Goal: Task Accomplishment & Management: Complete application form

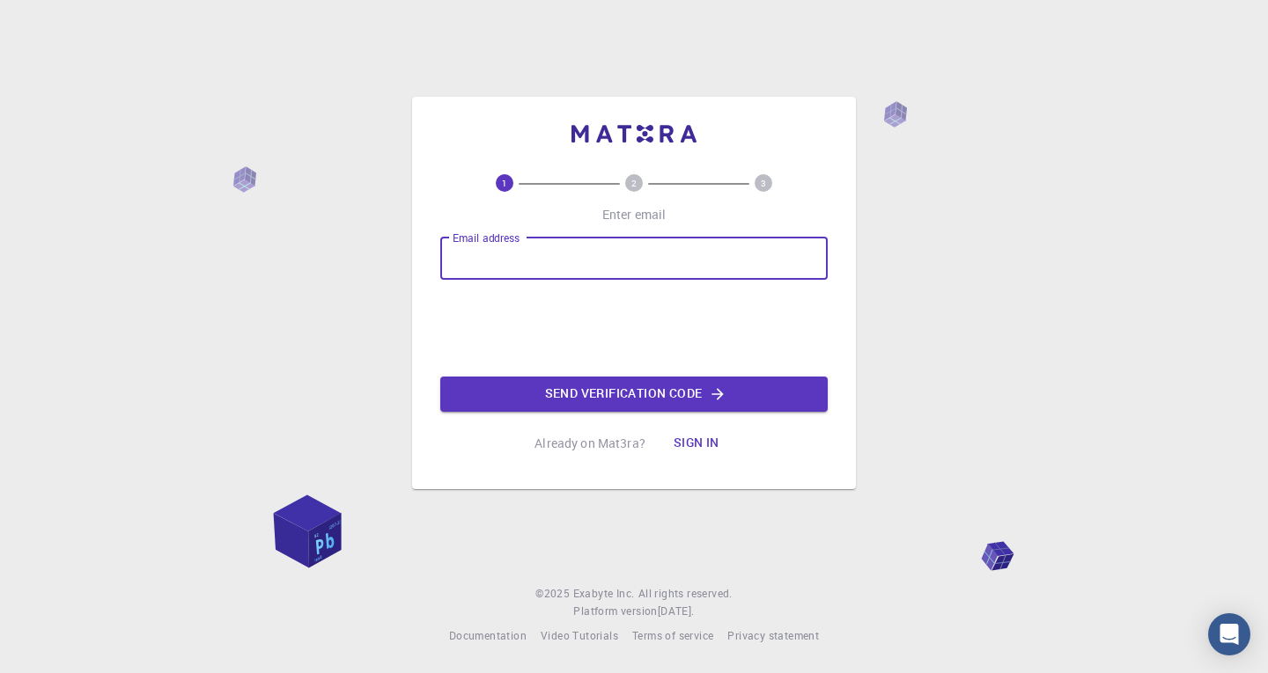
type input "[EMAIL_ADDRESS][DOMAIN_NAME]"
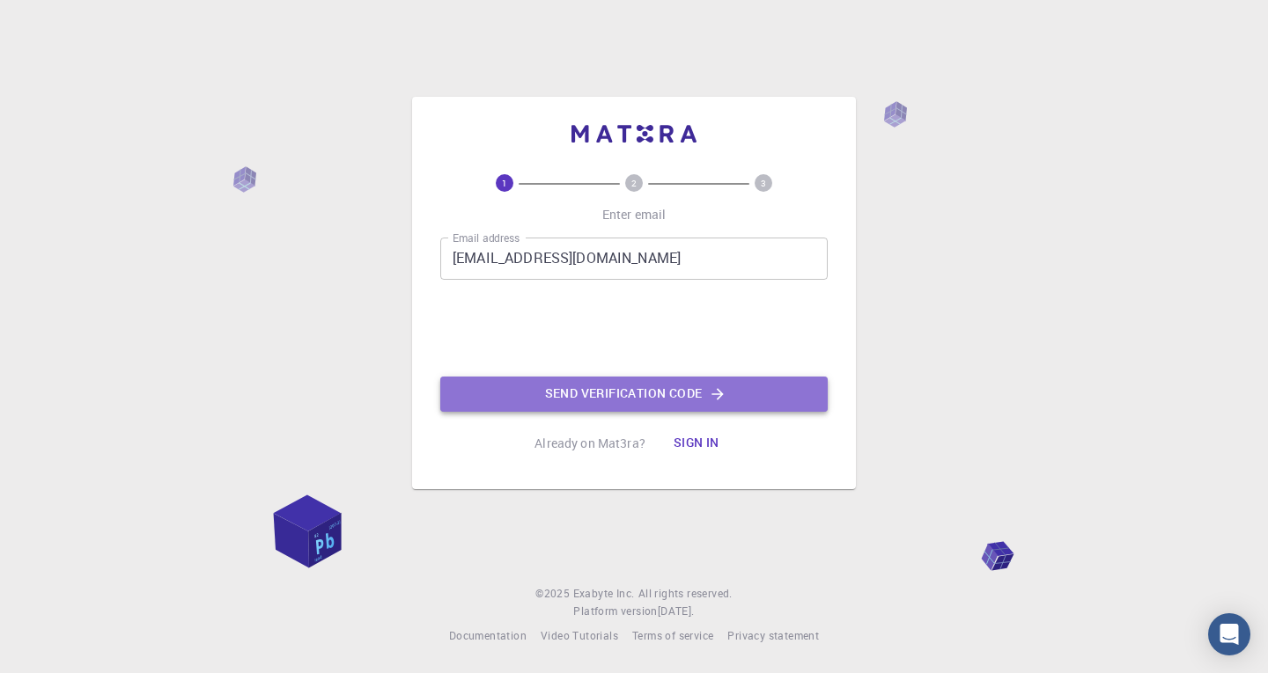
click at [622, 394] on button "Send verification code" at bounding box center [633, 394] width 387 height 35
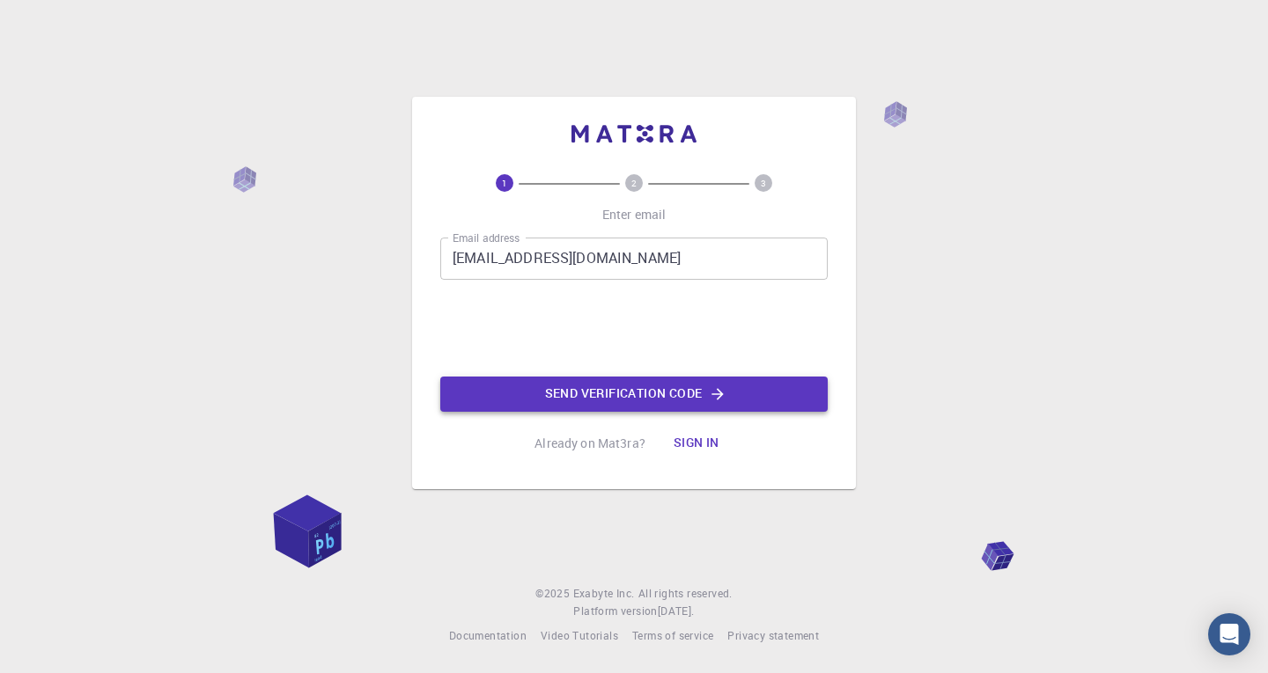
click at [617, 394] on button "Send verification code" at bounding box center [633, 394] width 387 height 35
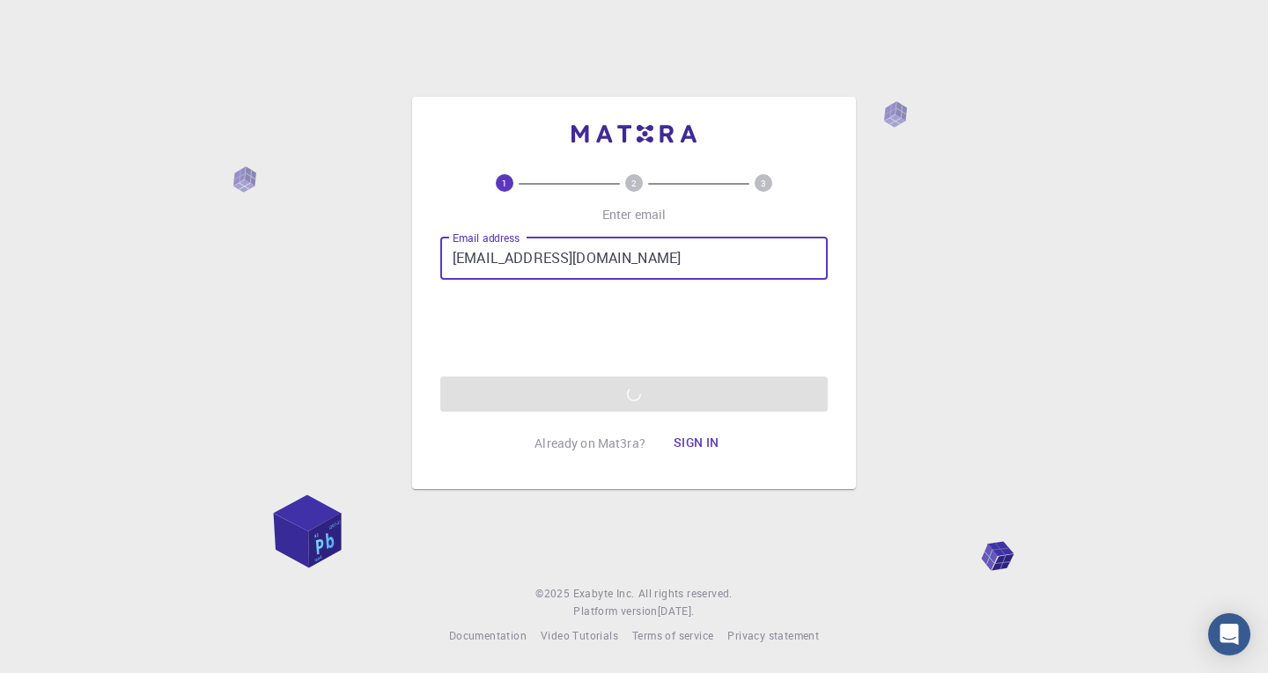
click at [696, 255] on input "[EMAIL_ADDRESS][DOMAIN_NAME]" at bounding box center [633, 259] width 387 height 42
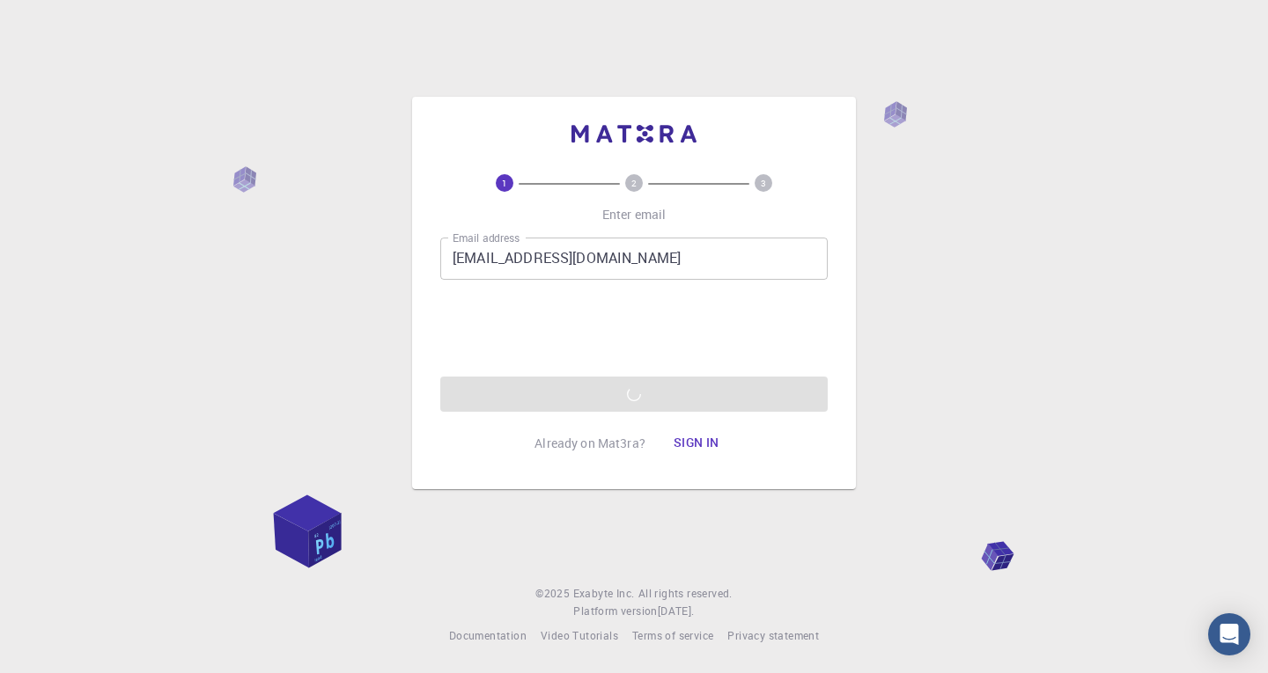
click at [1211, 284] on div "1 2 3 Enter email Email address [EMAIL_ADDRESS][DOMAIN_NAME] Email address 0cAF…" at bounding box center [634, 336] width 1268 height 673
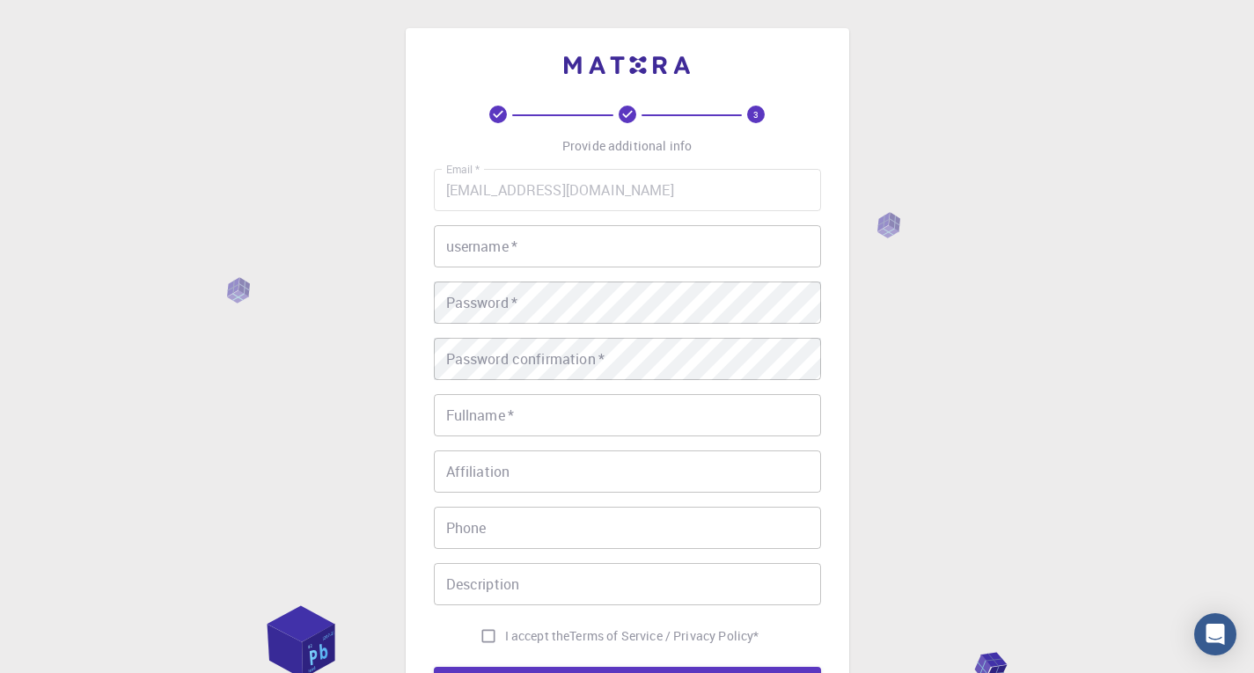
click at [556, 254] on input "username   *" at bounding box center [627, 246] width 387 height 42
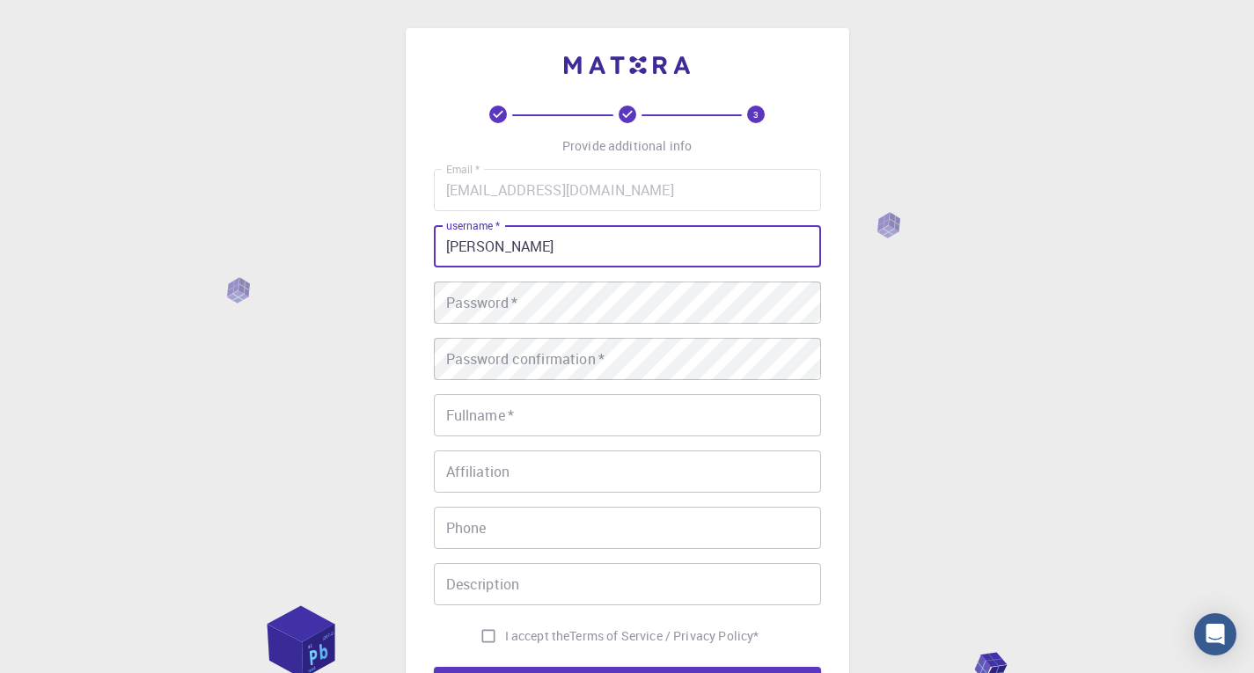
type input "ANANTH MURUGESAN"
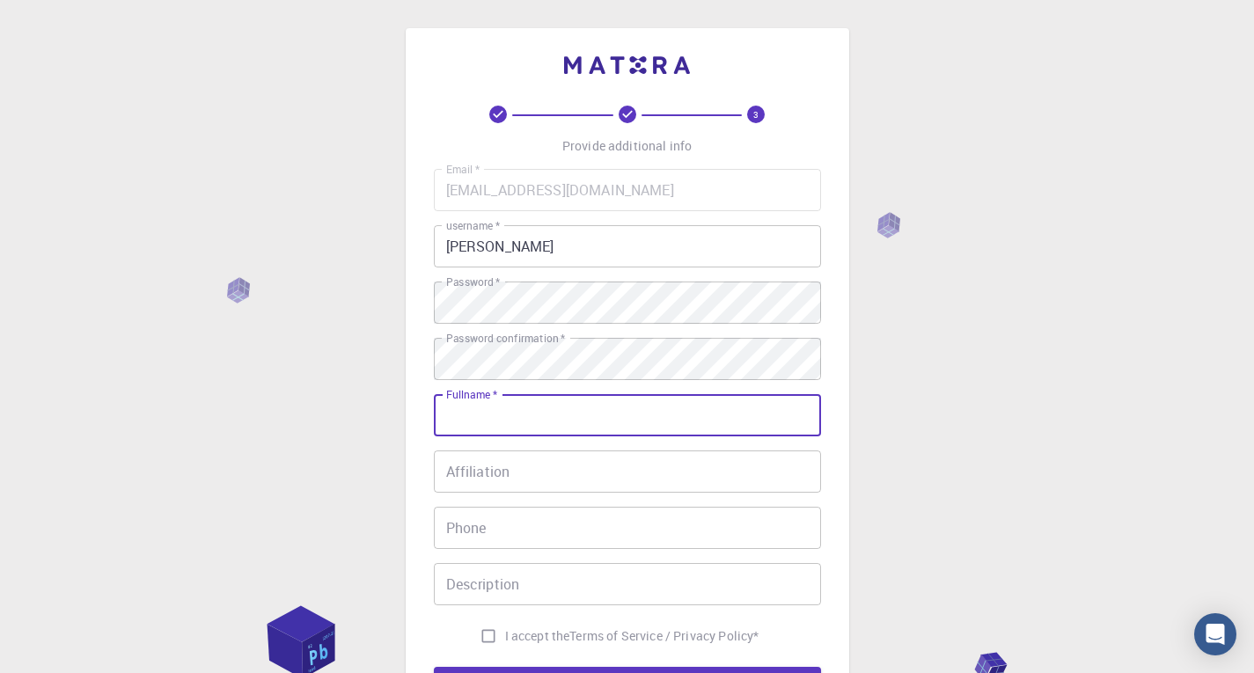
click at [515, 423] on input "Fullname   *" at bounding box center [627, 415] width 387 height 42
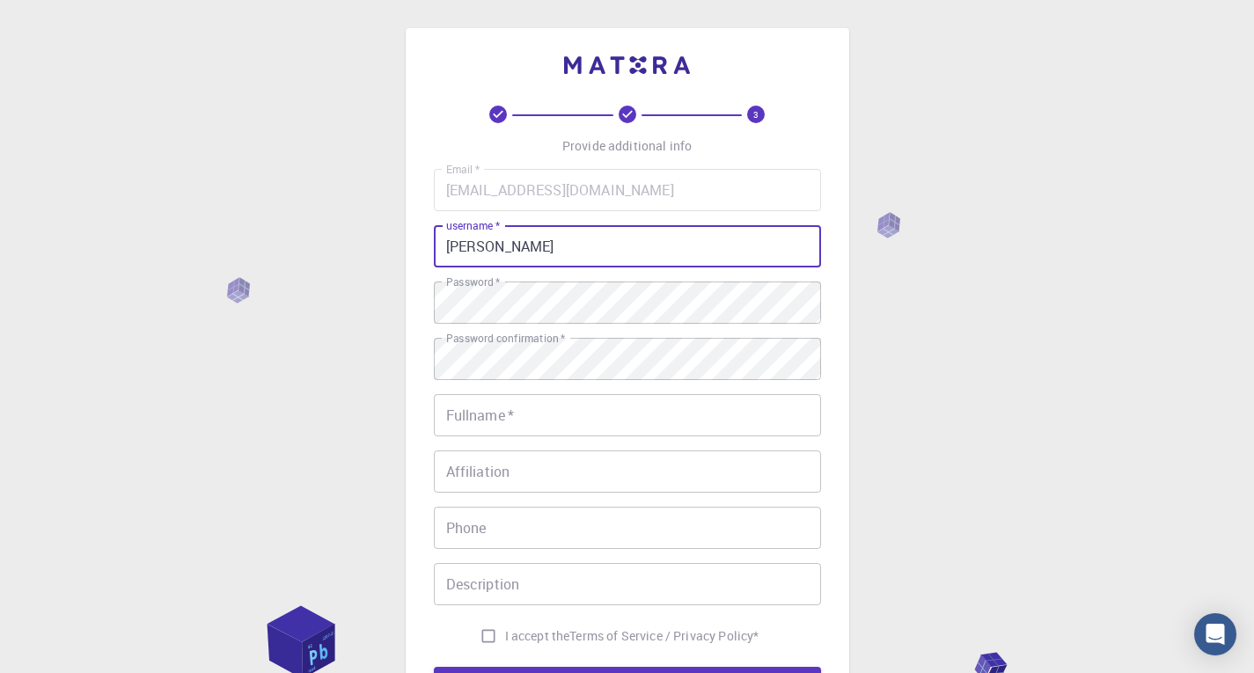
drag, startPoint x: 565, startPoint y: 247, endPoint x: 352, endPoint y: 244, distance: 213.1
click at [352, 244] on div "3 Provide additional info Email   * mananth310@gmail.com Email   * username   *…" at bounding box center [627, 448] width 1254 height 896
drag, startPoint x: 629, startPoint y: 251, endPoint x: 190, endPoint y: 206, distance: 440.7
click at [190, 206] on div "3 Provide additional info Email   * mananth310@gmail.com Email   * username   *…" at bounding box center [627, 448] width 1254 height 896
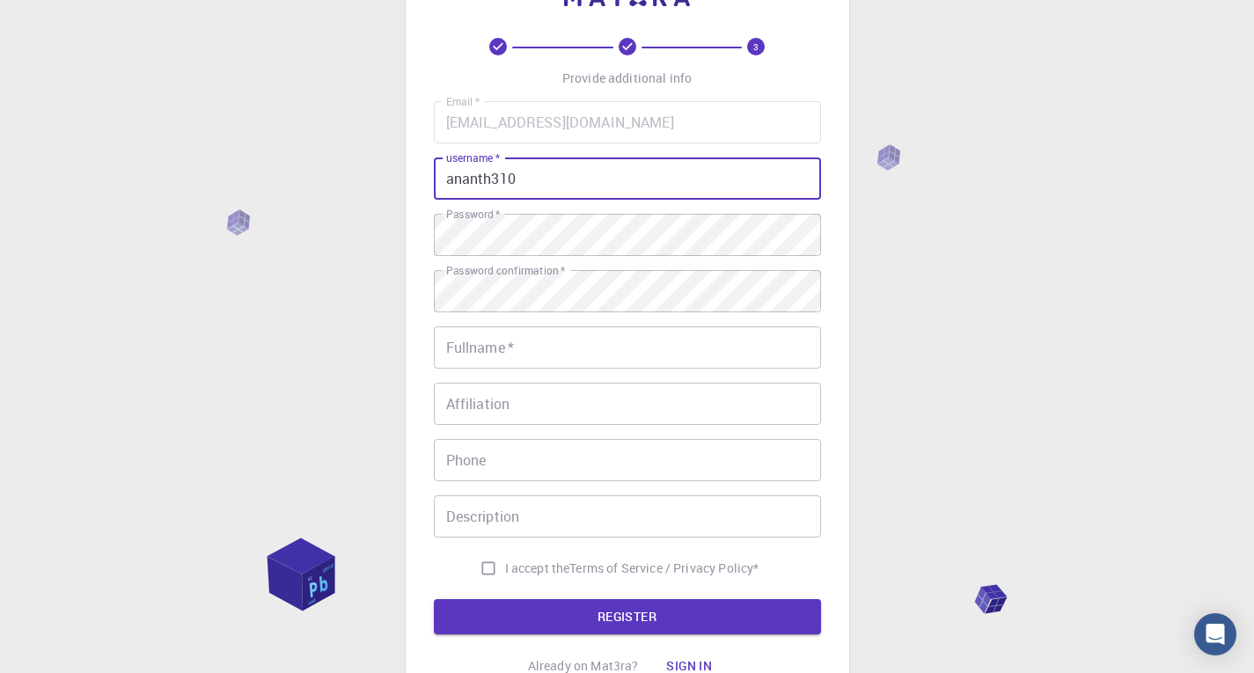
scroll to position [176, 0]
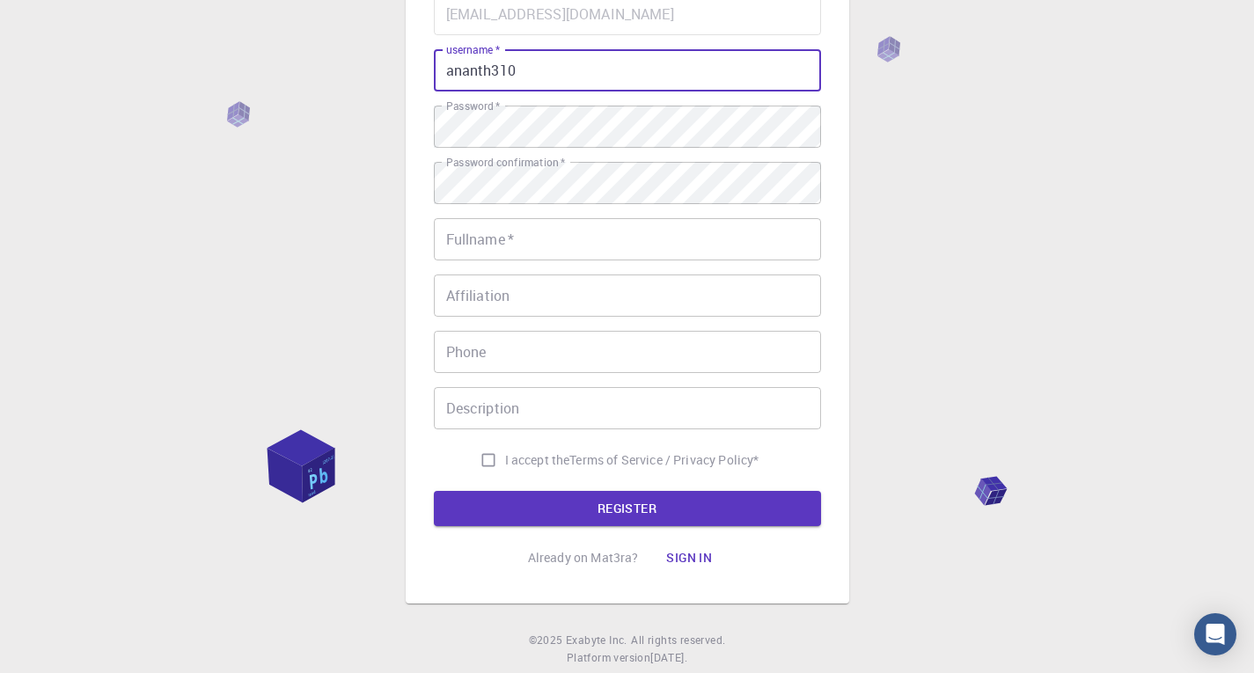
type input "ananth310"
click at [555, 243] on input "Fullname   *" at bounding box center [627, 239] width 387 height 42
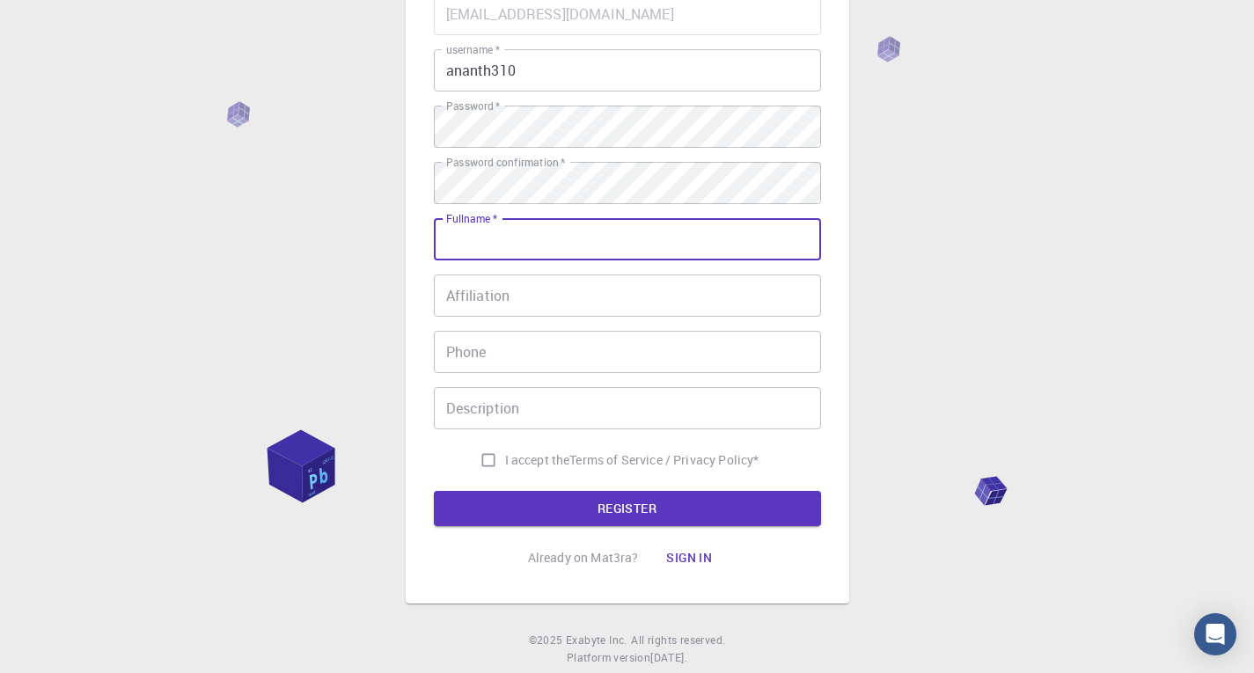
type input "ANANTH MURUGESAN"
type input "09715246737"
click at [476, 302] on input "Affiliation" at bounding box center [627, 296] width 387 height 42
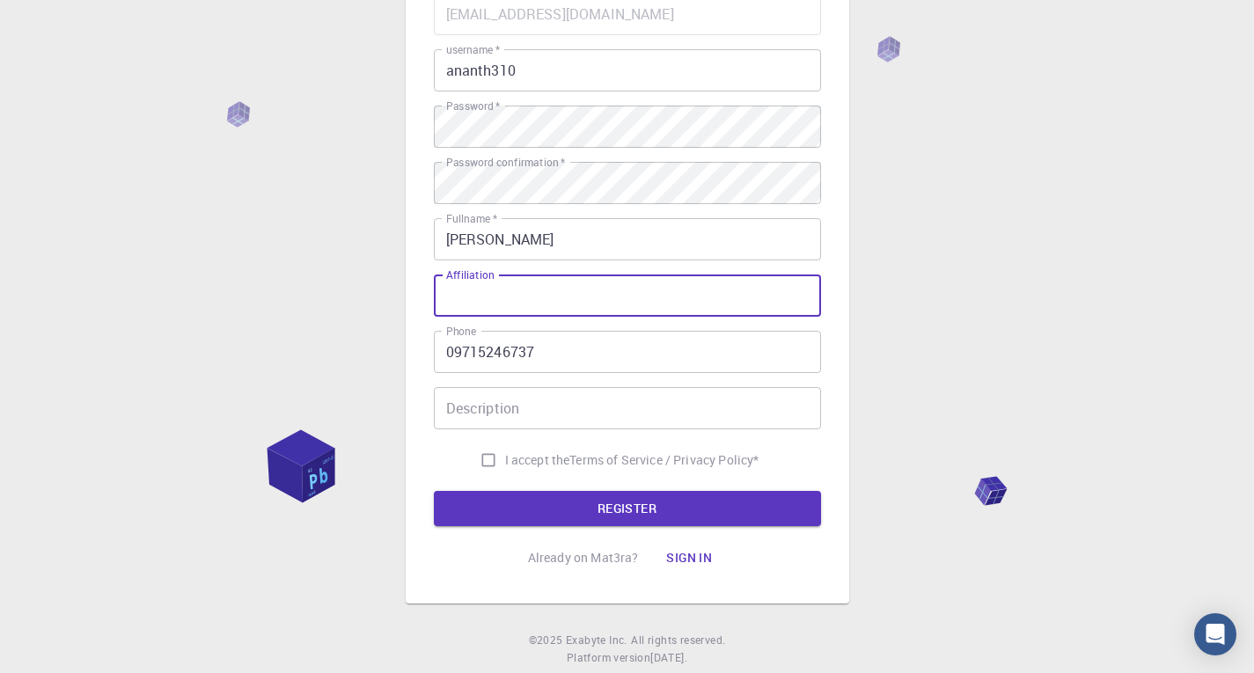
click at [885, 302] on div "3 Provide additional info Email   * mananth310@gmail.com Email   * username   *…" at bounding box center [627, 272] width 1254 height 896
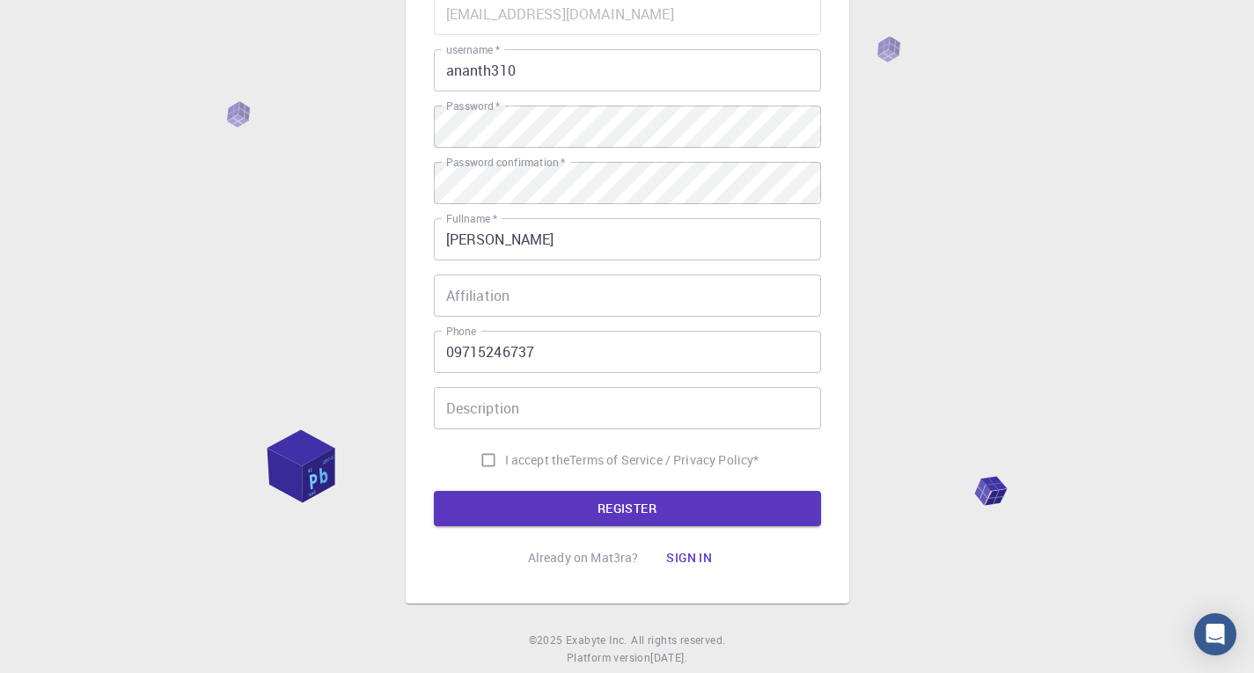
scroll to position [223, 0]
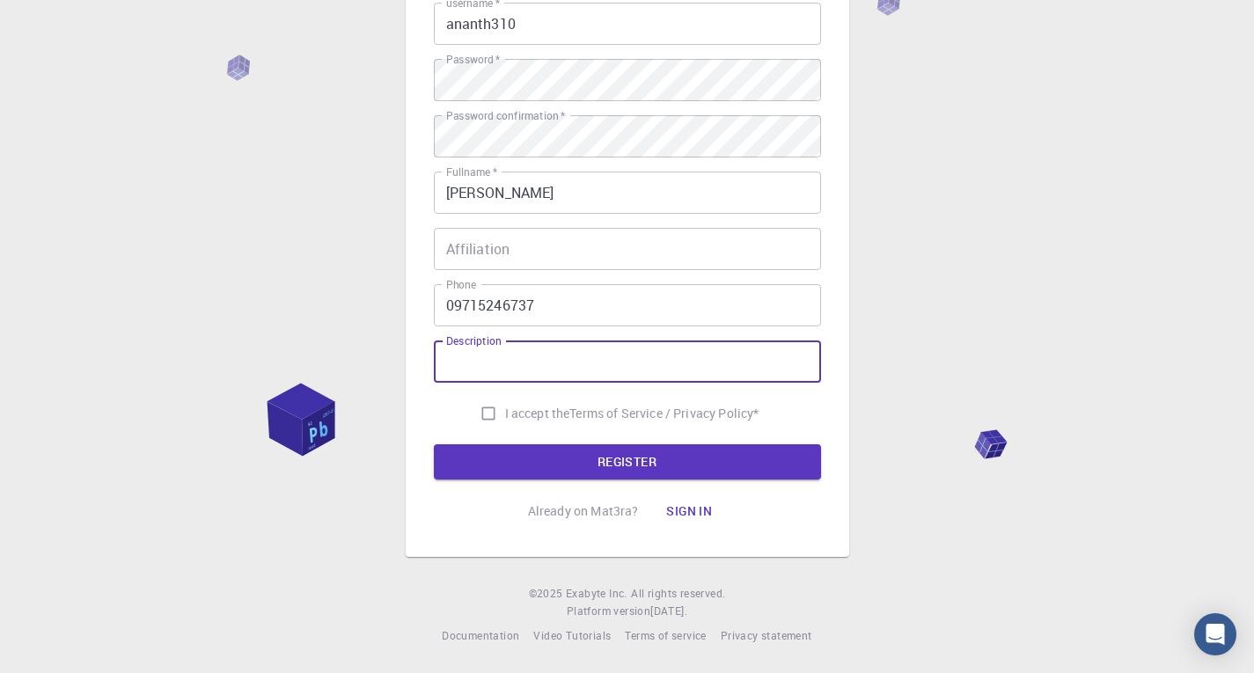
click at [543, 360] on input "Description" at bounding box center [627, 362] width 387 height 42
click at [911, 343] on div "3 Provide additional info Email   * mananth310@gmail.com Email   * username   *…" at bounding box center [627, 225] width 1254 height 896
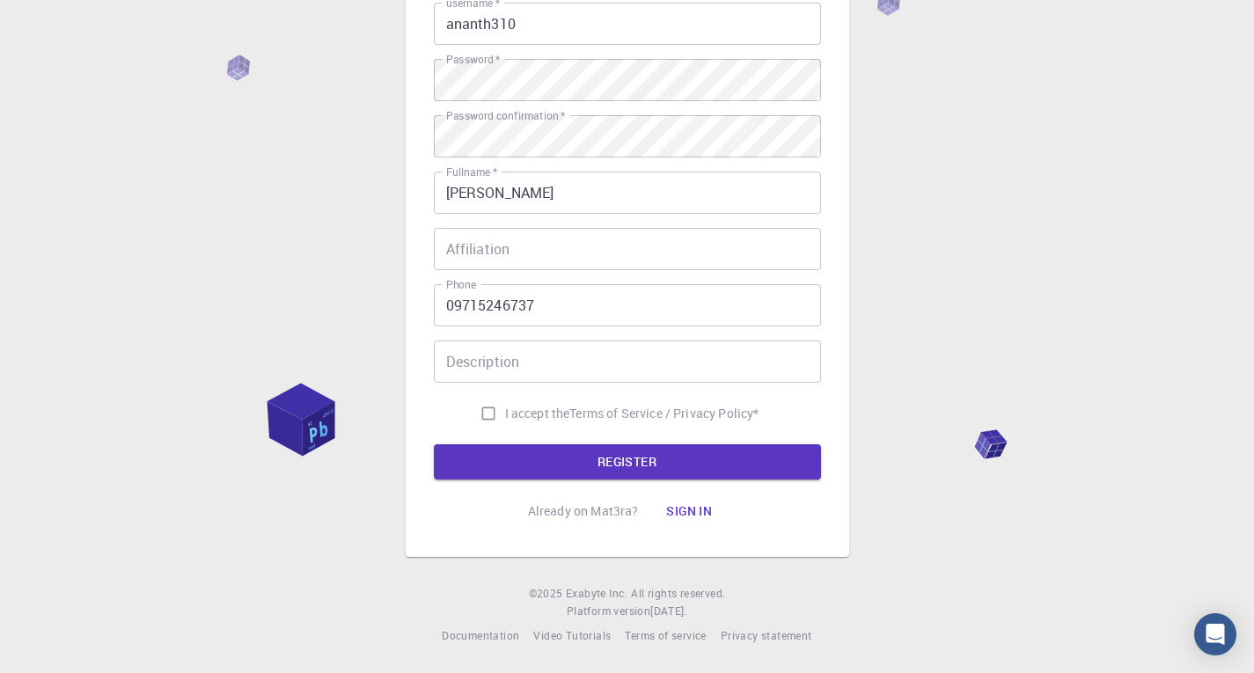
click at [494, 416] on input "I accept the Terms of Service / Privacy Policy *" at bounding box center [488, 413] width 33 height 33
checkbox input "true"
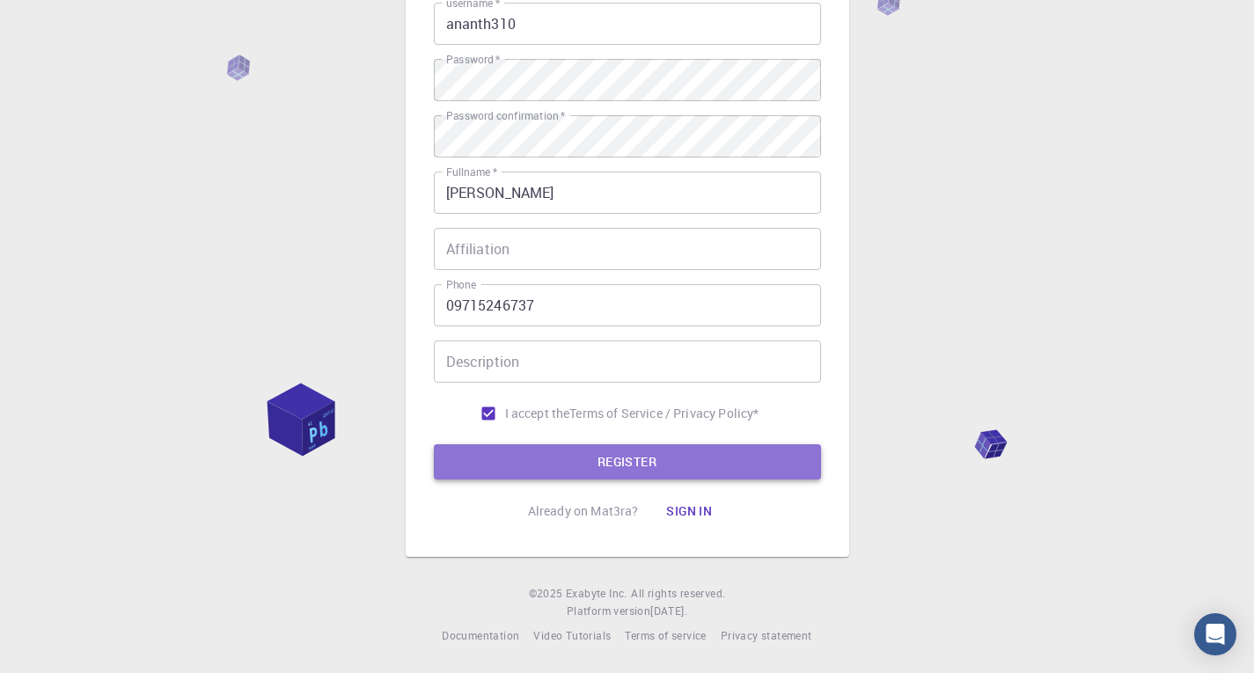
click at [631, 449] on button "REGISTER" at bounding box center [627, 462] width 387 height 35
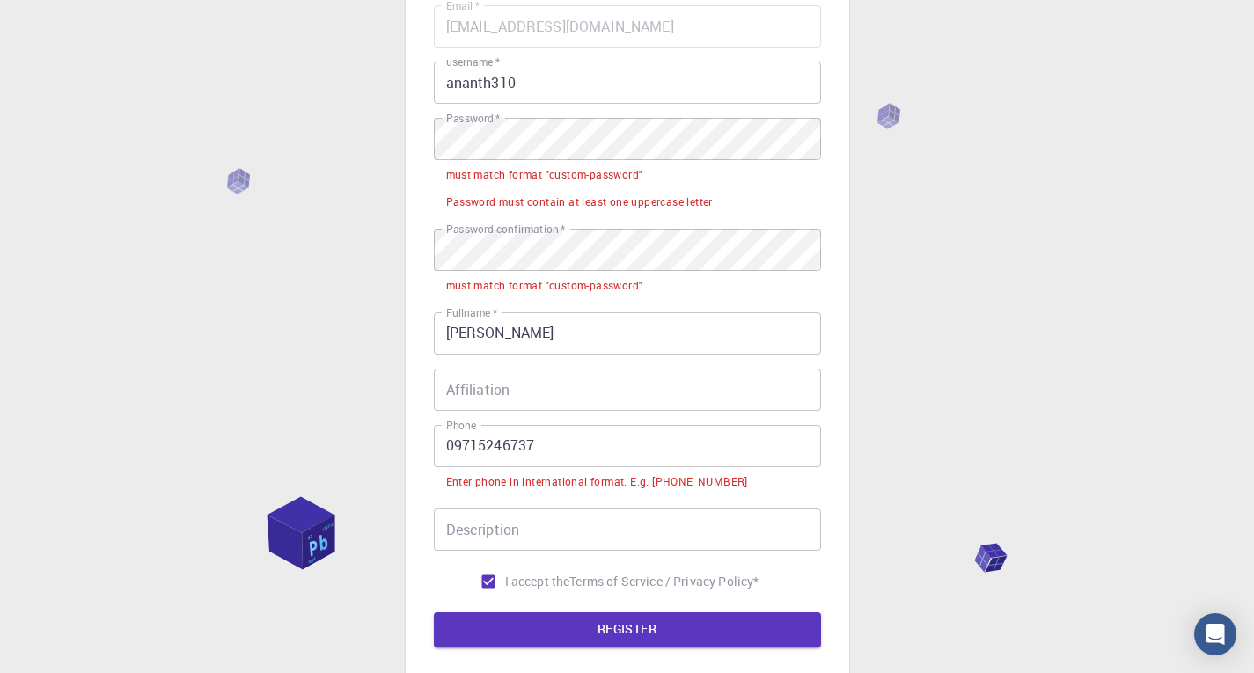
scroll to position [135, 0]
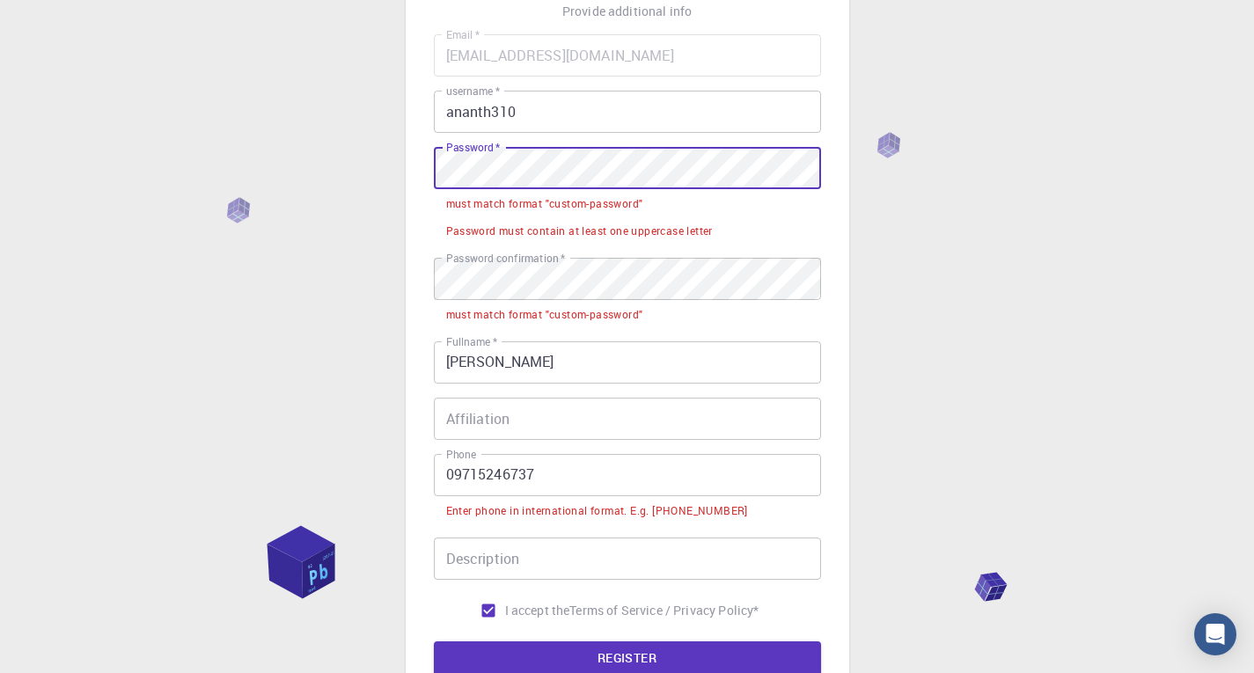
click at [278, 166] on div "3 Provide additional info Email   * mananth310@gmail.com Email   * username   *…" at bounding box center [627, 367] width 1254 height 1004
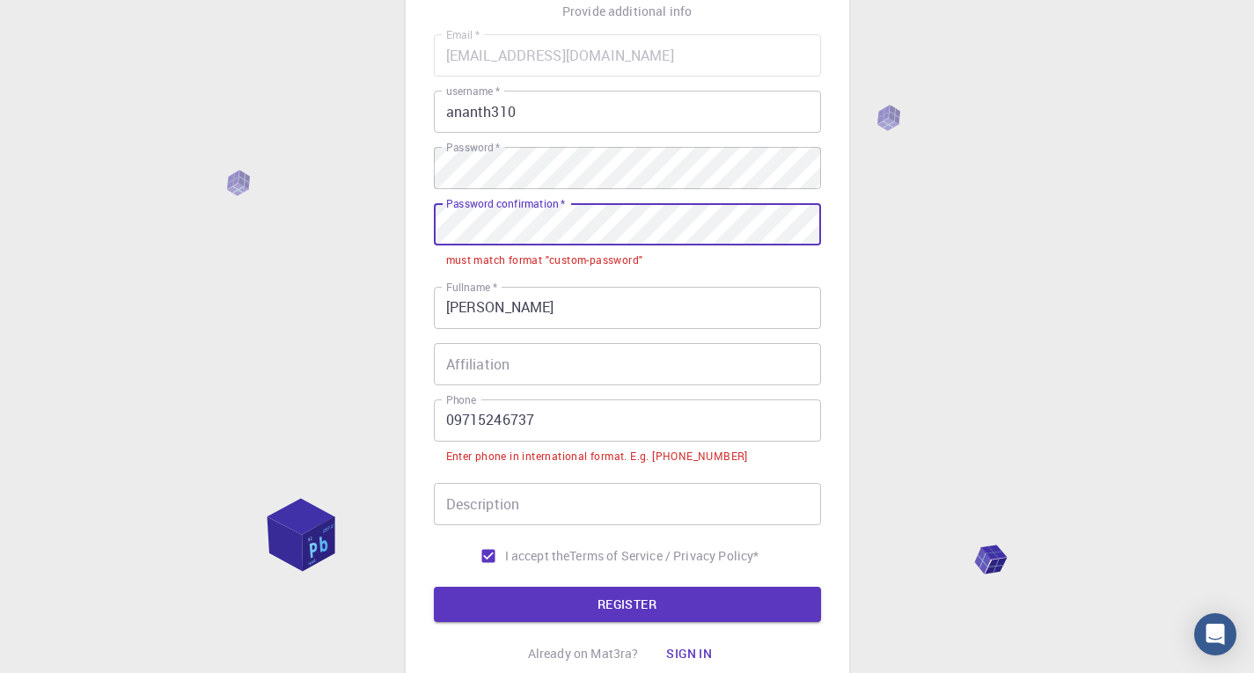
click at [270, 214] on div "3 Provide additional info Email   * mananth310@gmail.com Email   * username   *…" at bounding box center [627, 340] width 1254 height 951
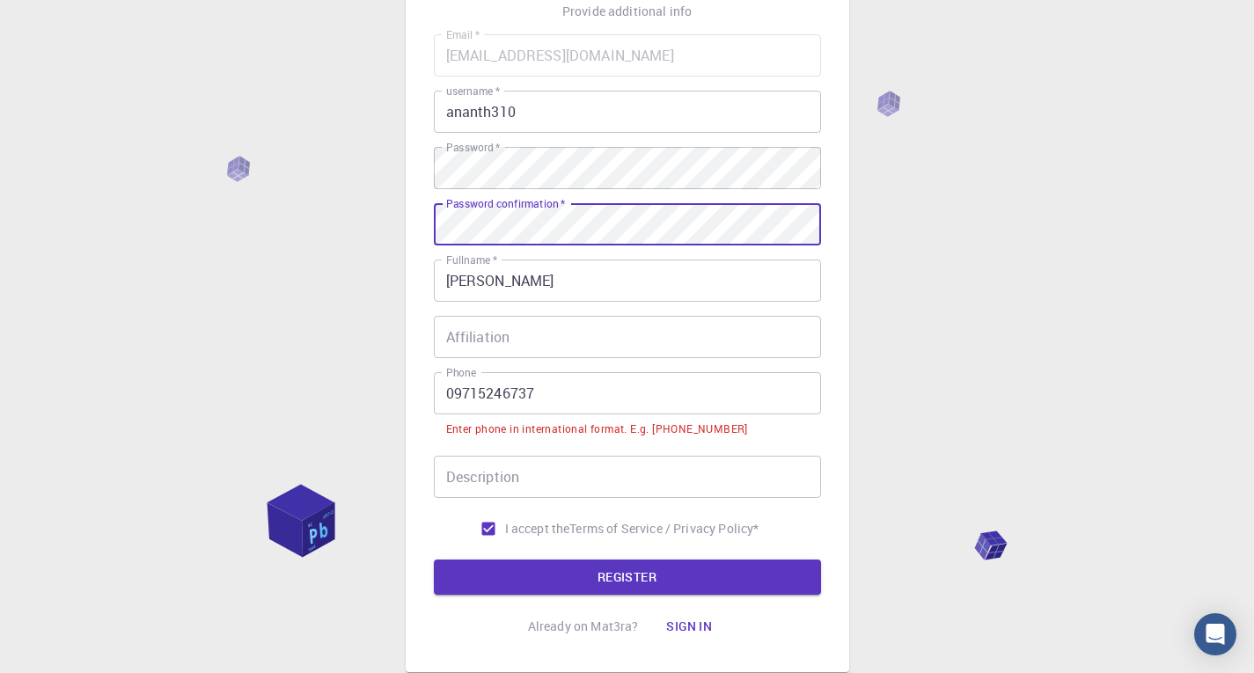
click at [542, 334] on input "Affiliation" at bounding box center [627, 337] width 387 height 42
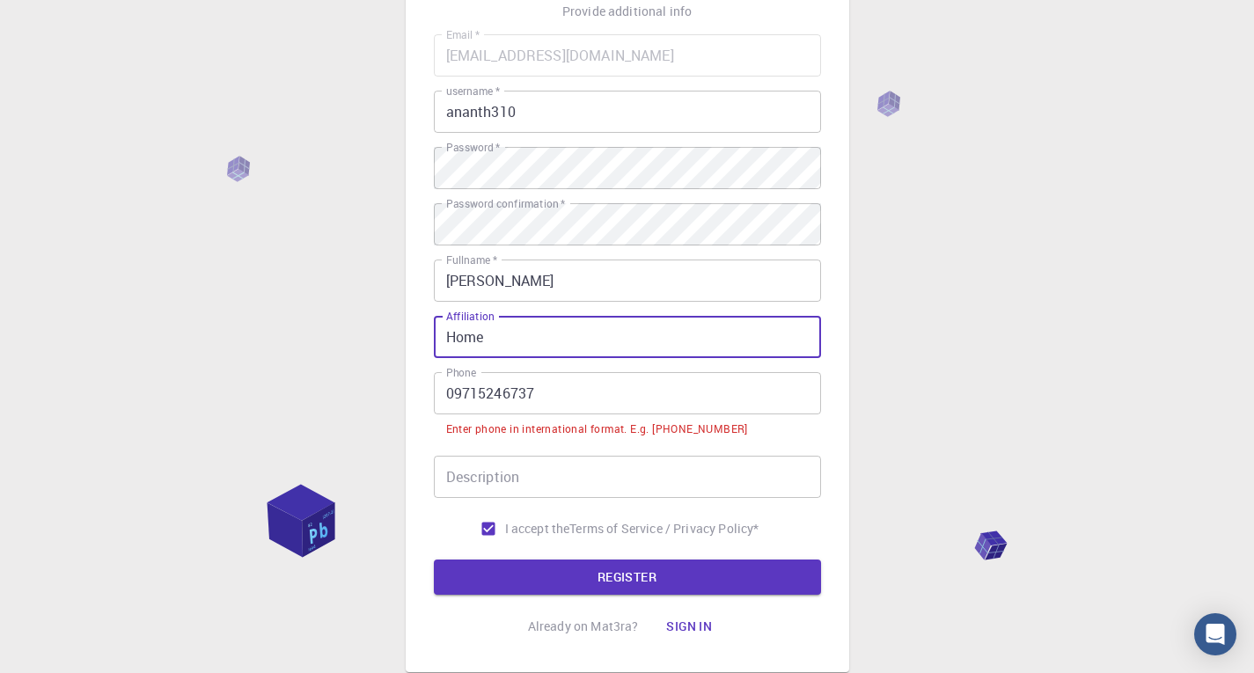
type input "Home"
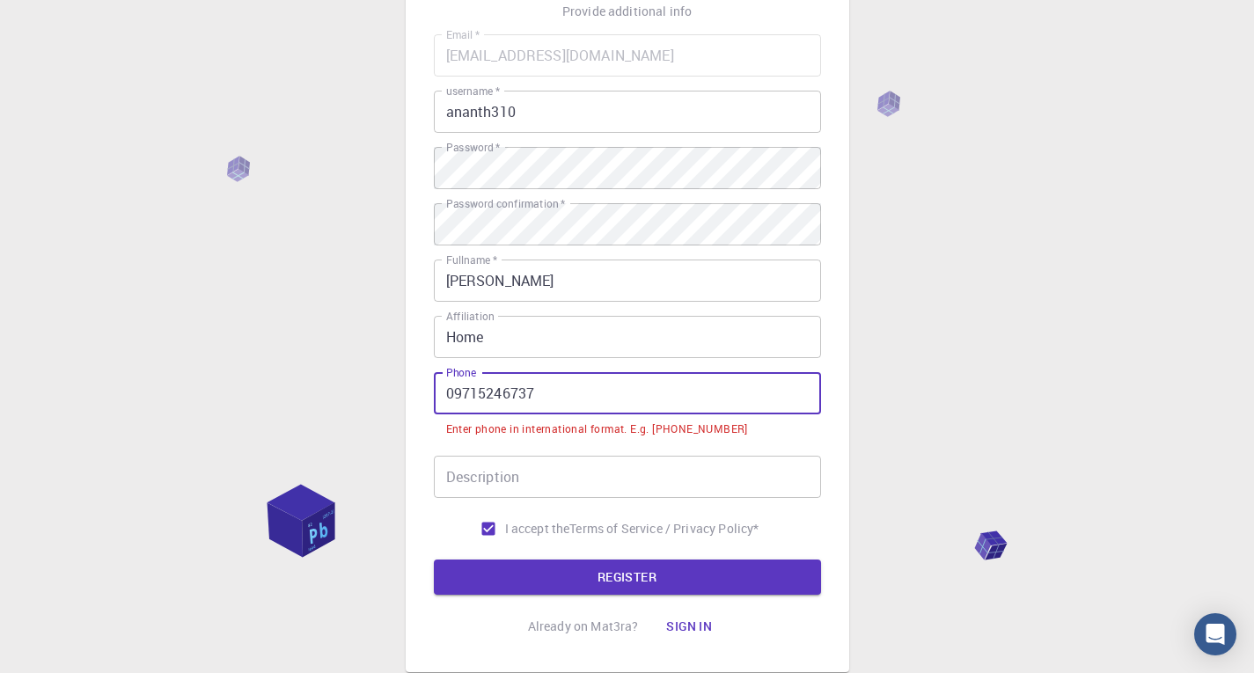
click at [452, 389] on input "09715246737" at bounding box center [627, 393] width 387 height 42
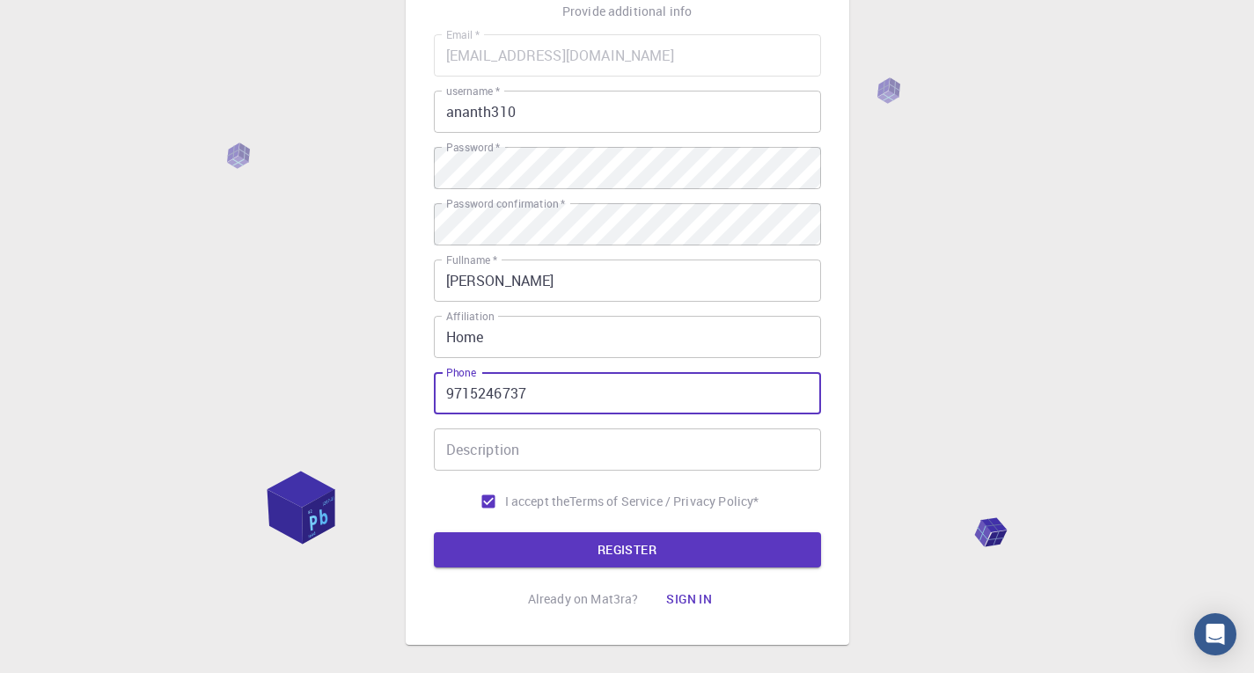
type input "9715246737"
click at [536, 453] on input "Description" at bounding box center [627, 450] width 387 height 42
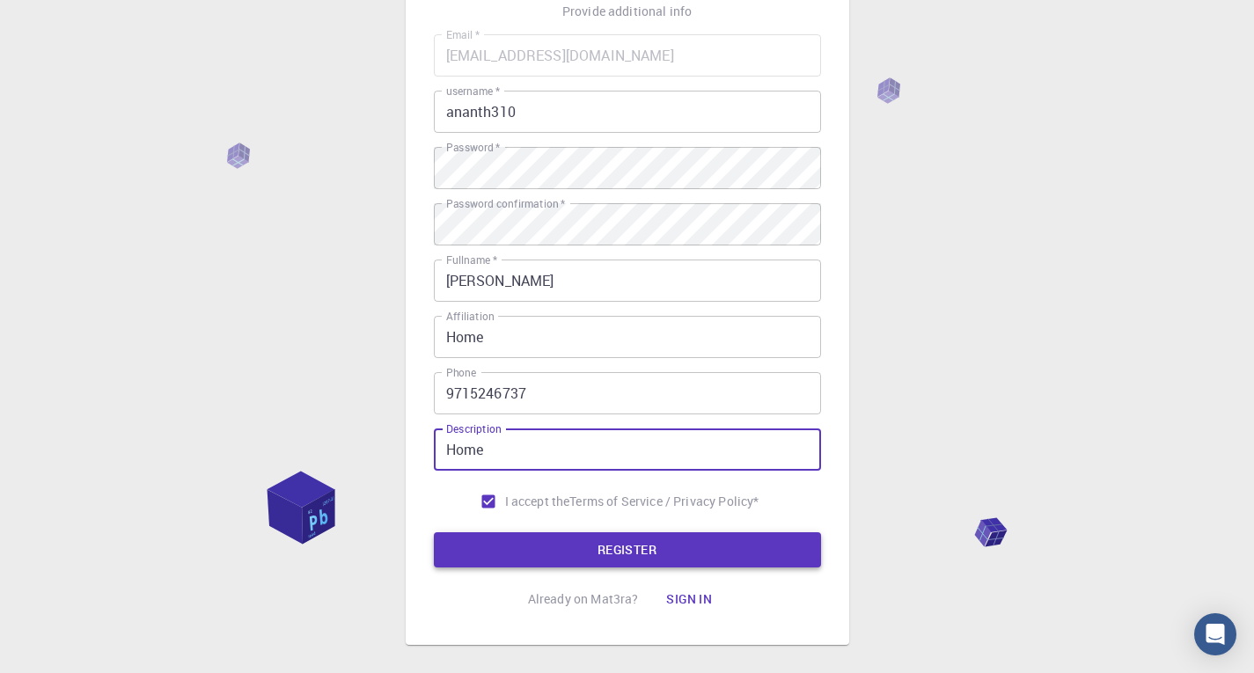
type input "Home"
click at [634, 548] on button "REGISTER" at bounding box center [627, 550] width 387 height 35
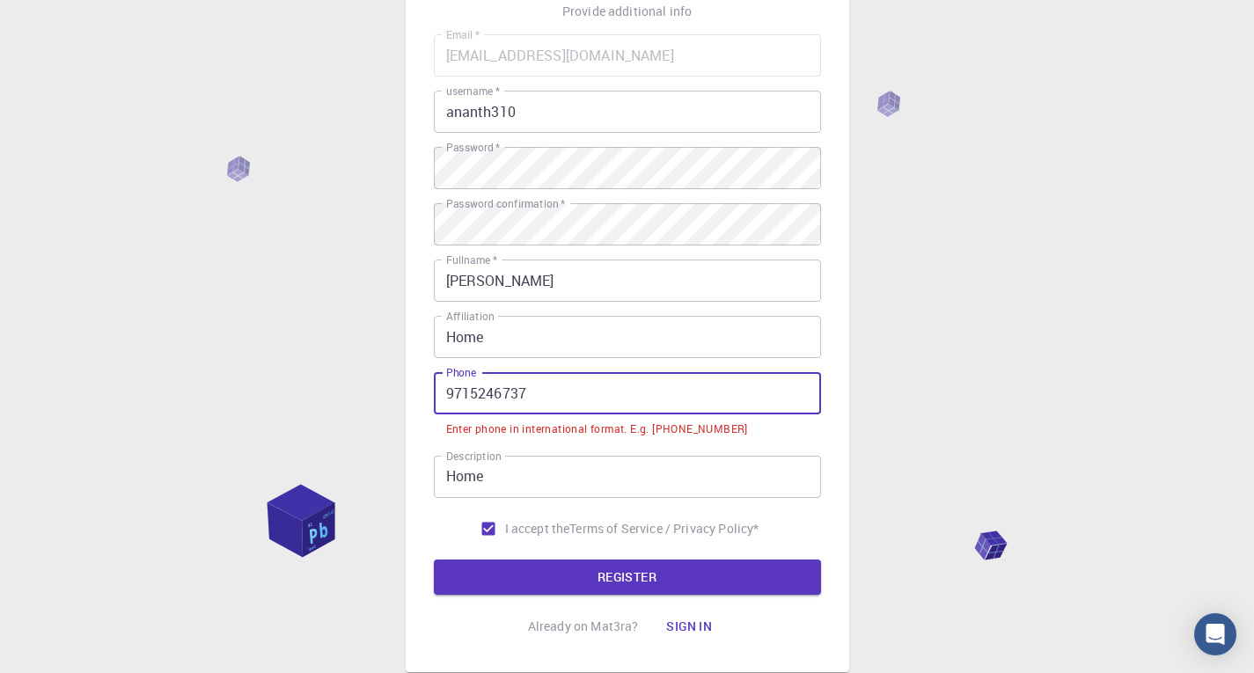
click at [445, 394] on input "9715246737" at bounding box center [627, 393] width 387 height 42
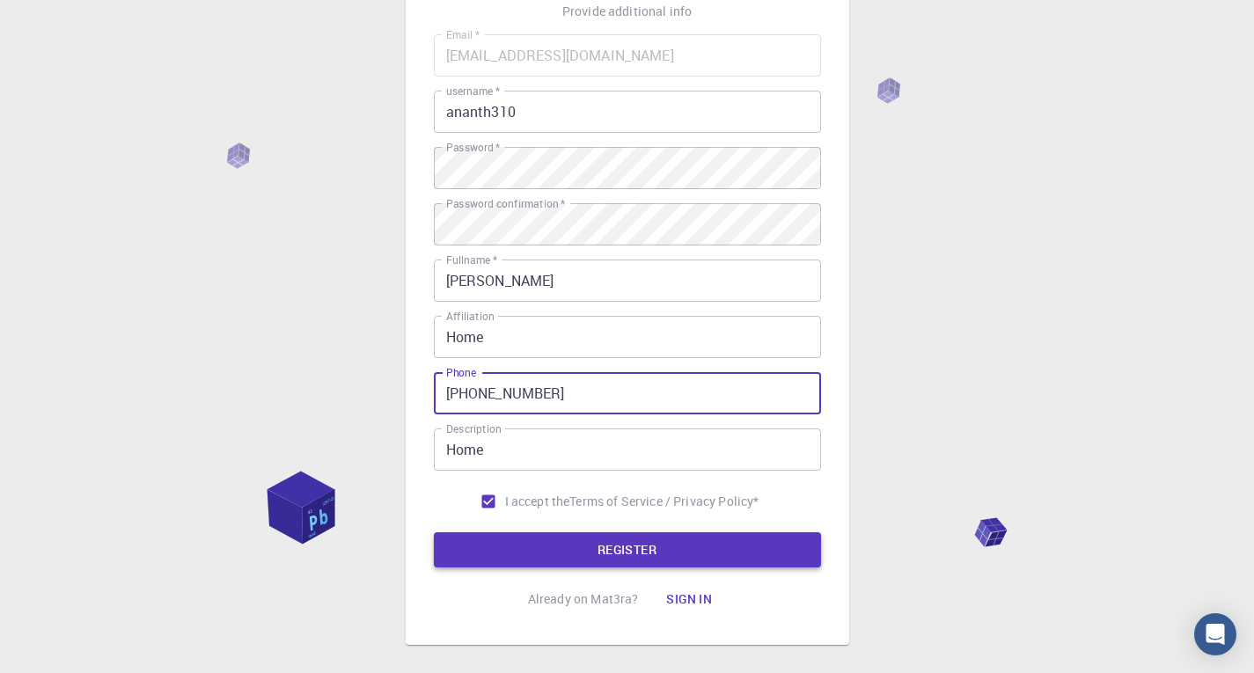
type input "+919715246737"
click at [665, 543] on button "REGISTER" at bounding box center [627, 550] width 387 height 35
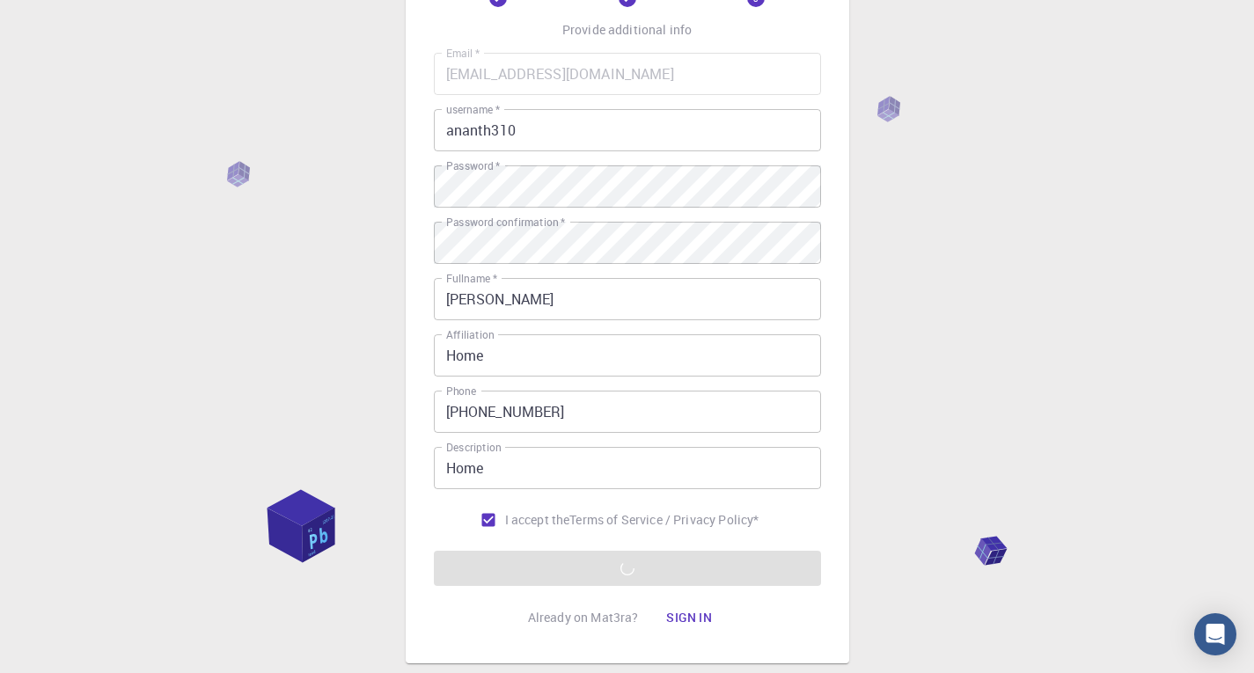
scroll to position [223, 0]
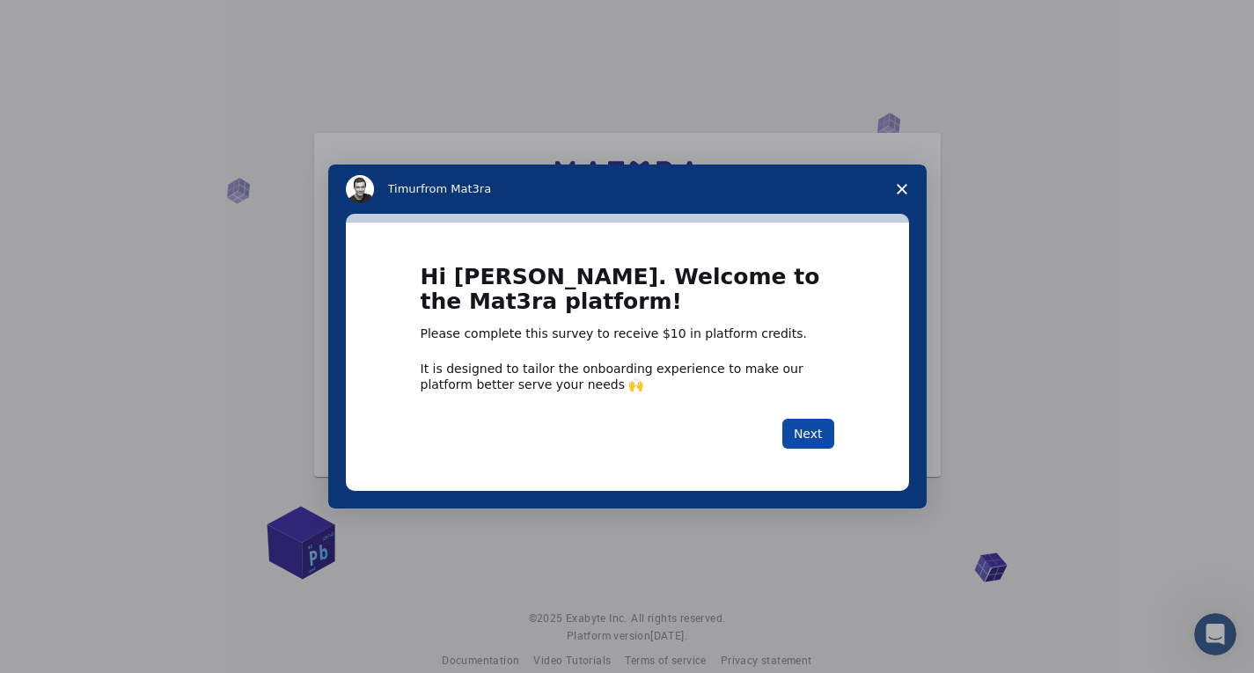
click at [816, 434] on button "Next" at bounding box center [809, 434] width 52 height 30
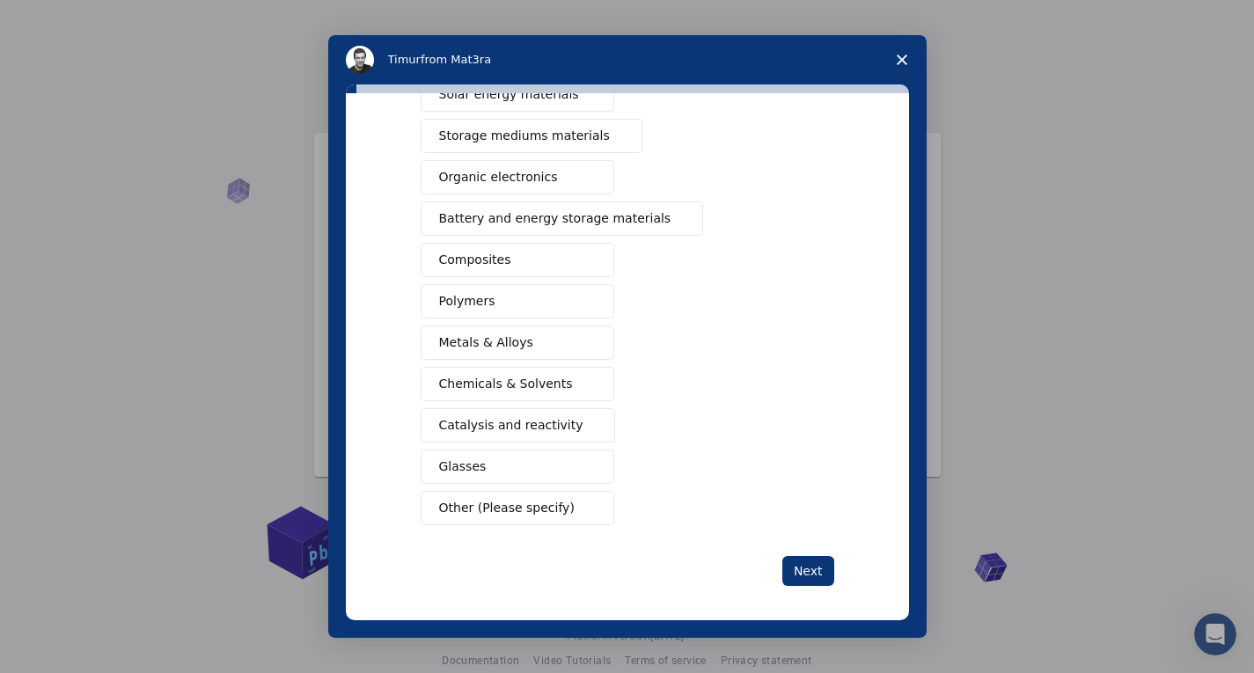
scroll to position [176, 0]
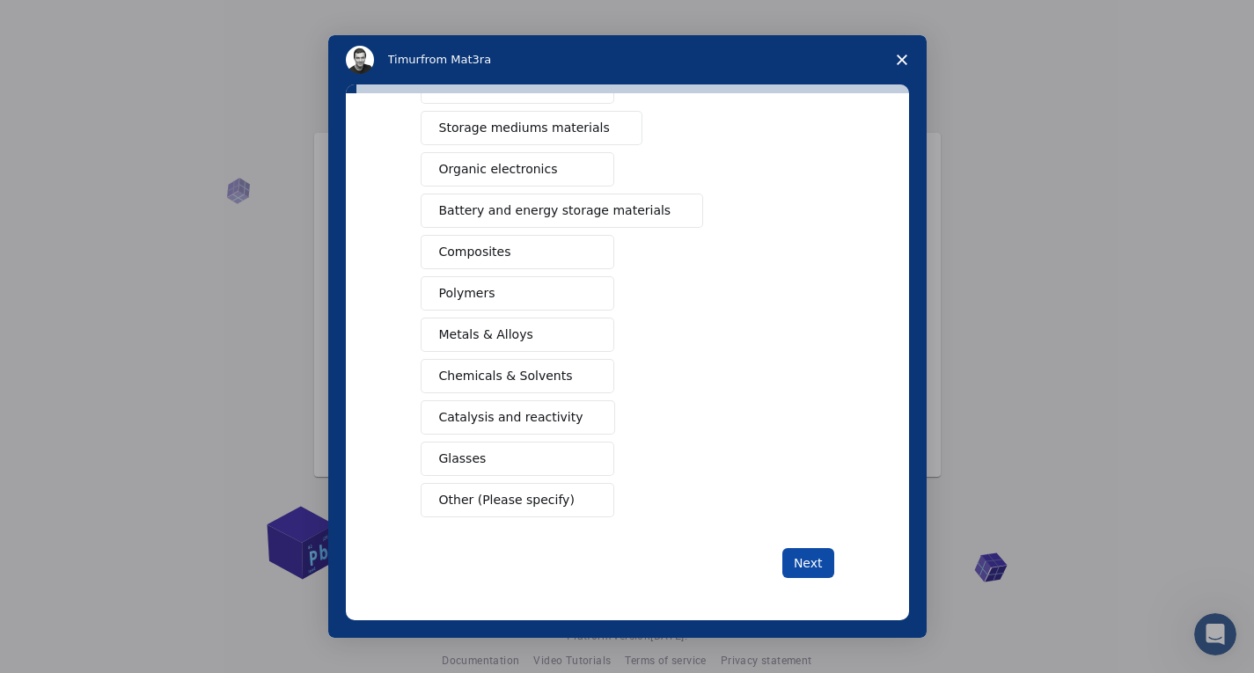
click at [794, 558] on button "Next" at bounding box center [809, 563] width 52 height 30
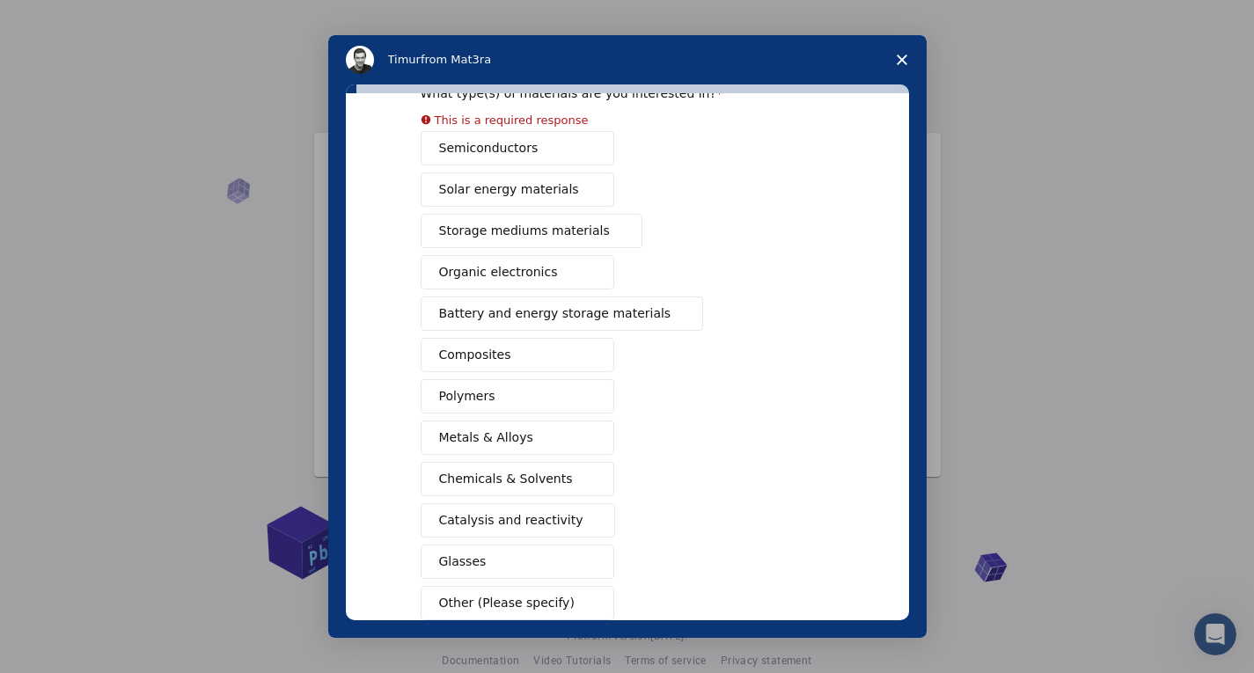
scroll to position [197, 0]
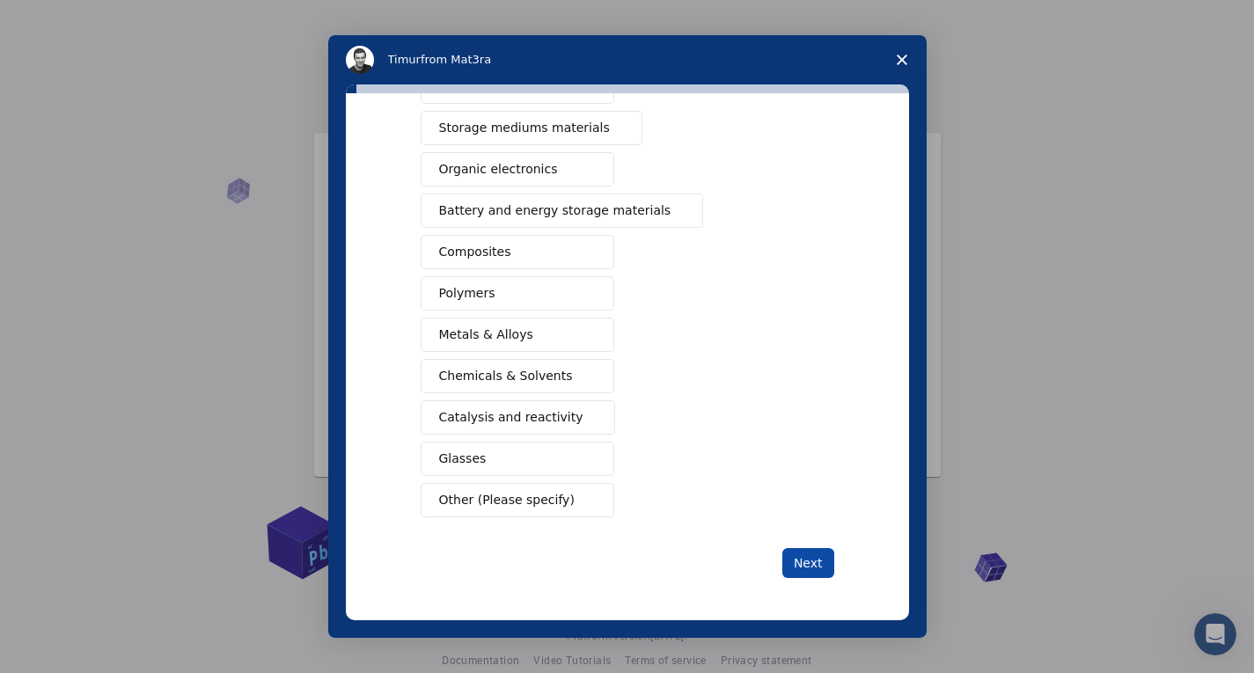
click at [790, 562] on button "Next" at bounding box center [809, 563] width 52 height 30
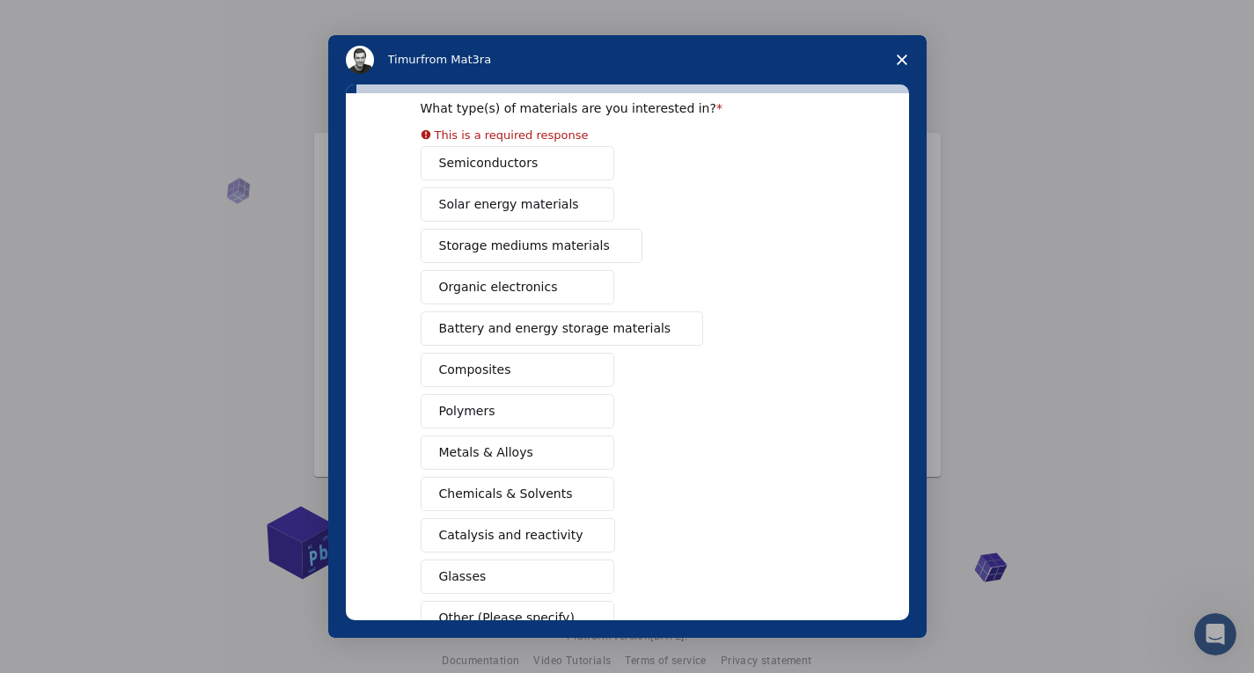
scroll to position [0, 0]
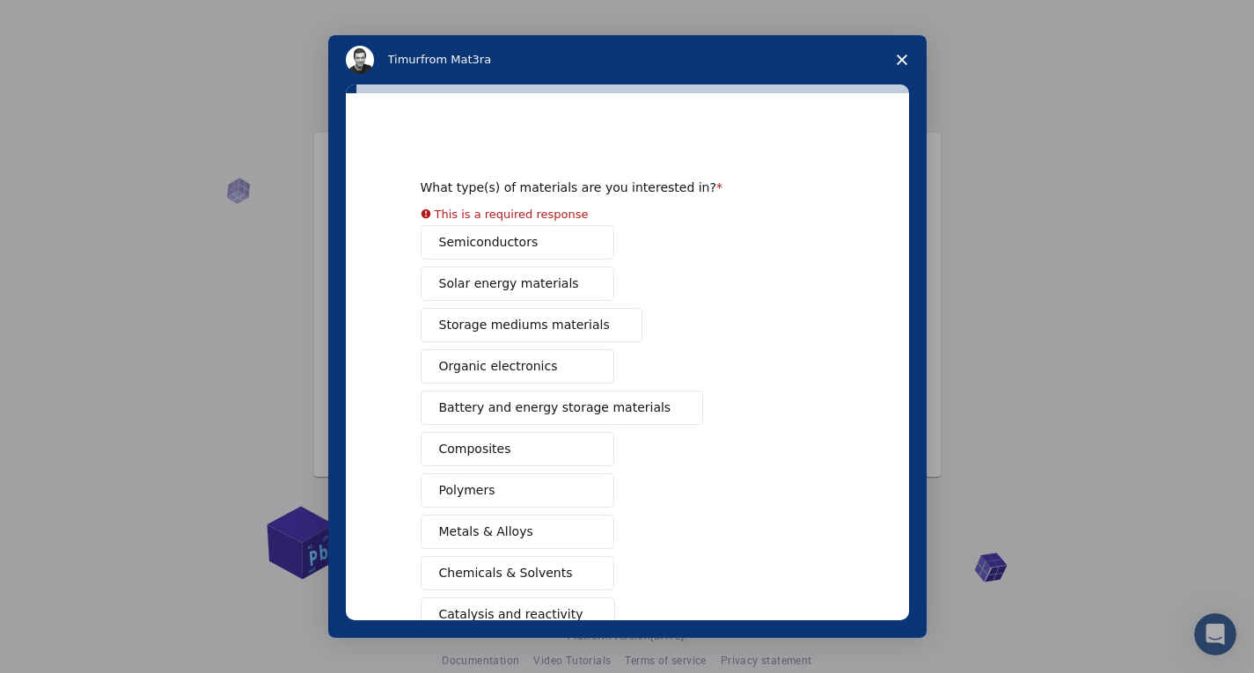
click at [523, 241] on div "Semiconductors Solar energy materials Storage mediums materials Organic electro…" at bounding box center [628, 469] width 414 height 489
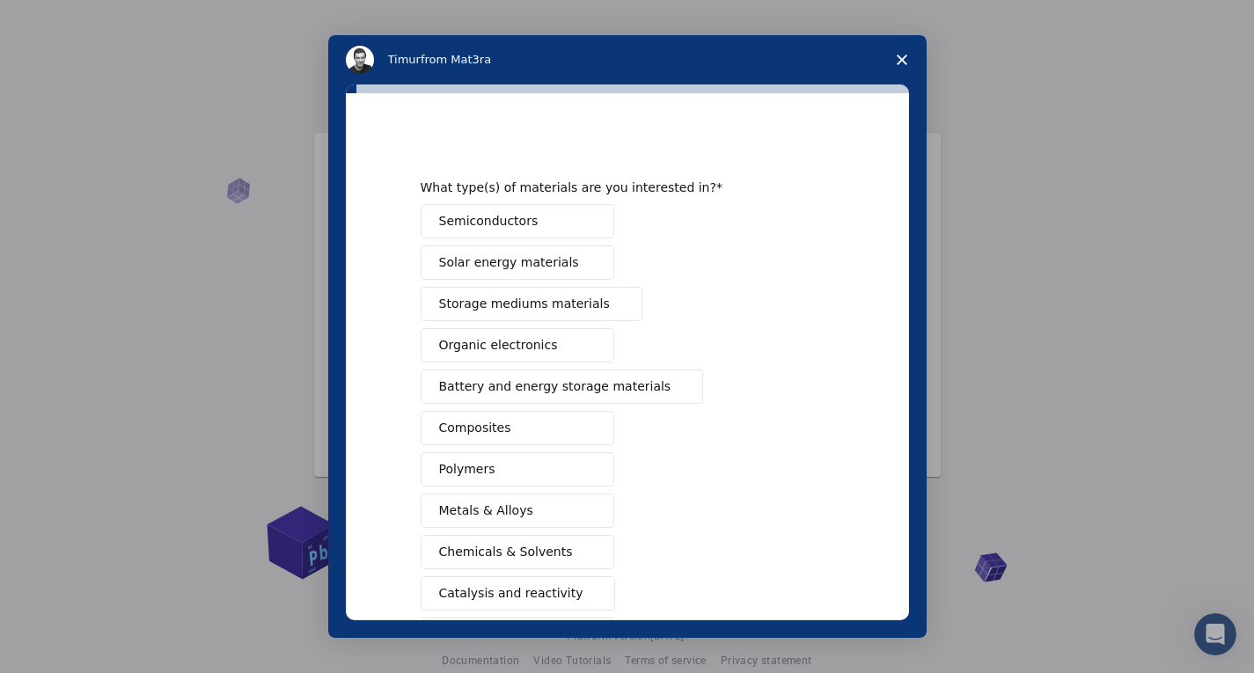
click at [513, 230] on span "Semiconductors" at bounding box center [488, 221] width 99 height 18
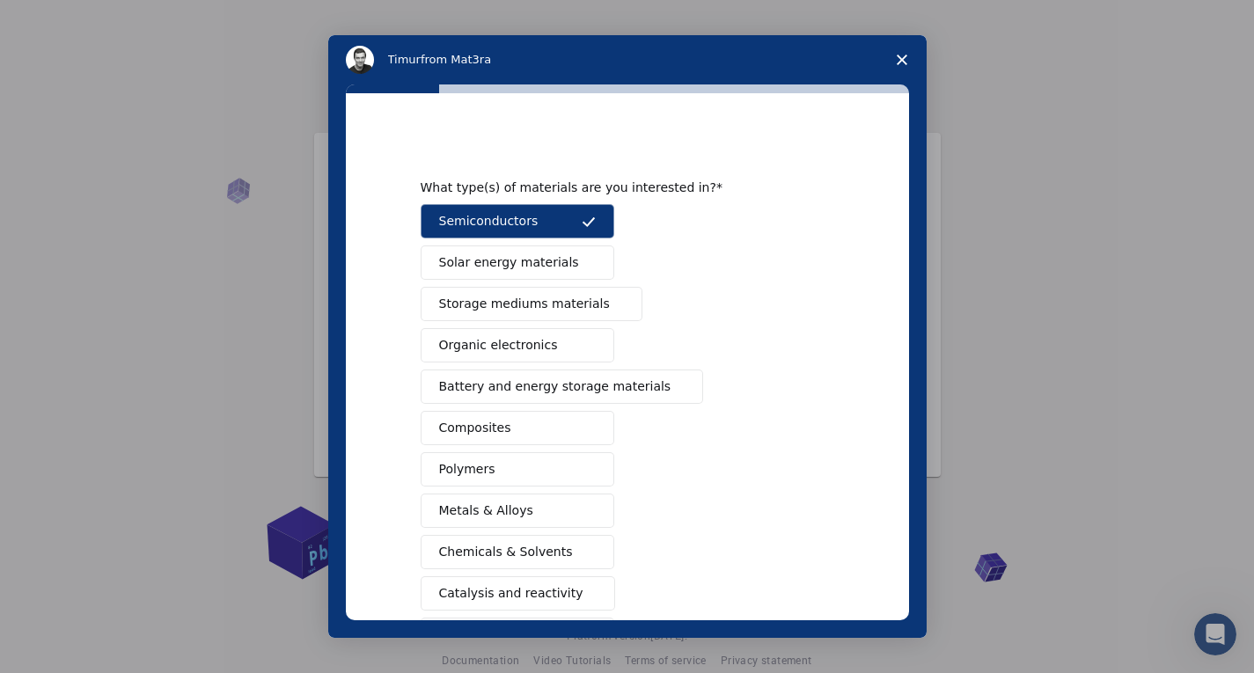
click at [588, 221] on icon "Intercom messenger" at bounding box center [589, 222] width 14 height 14
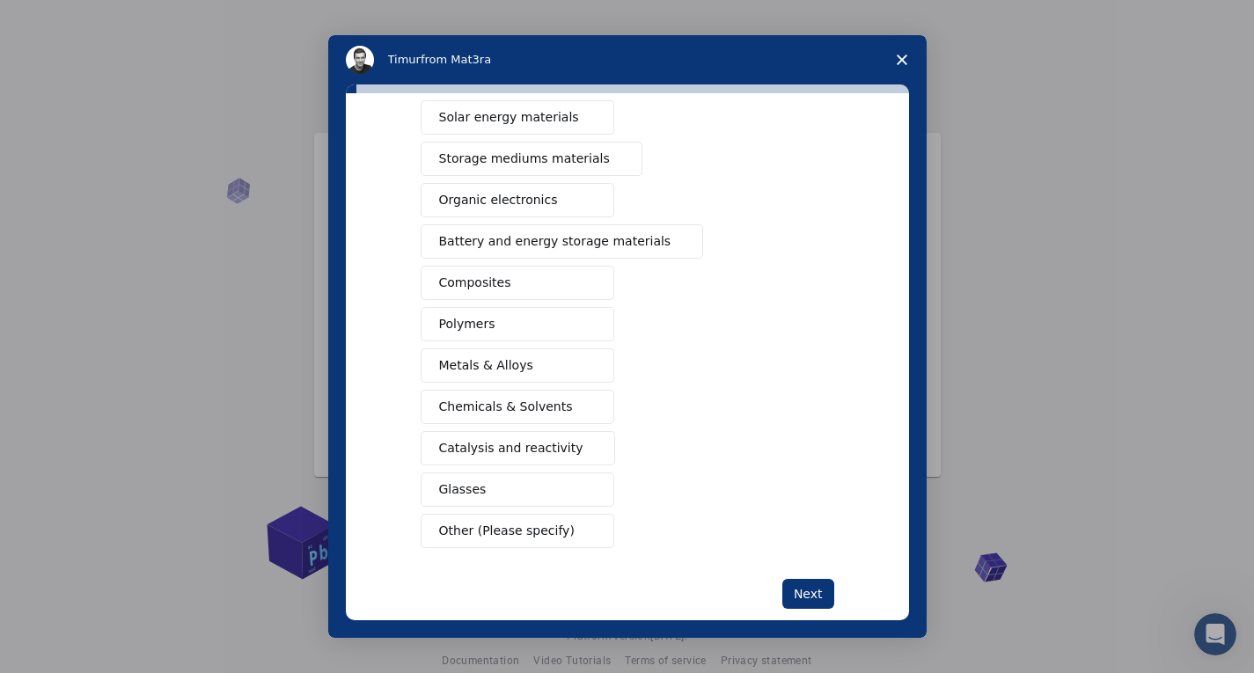
scroll to position [176, 0]
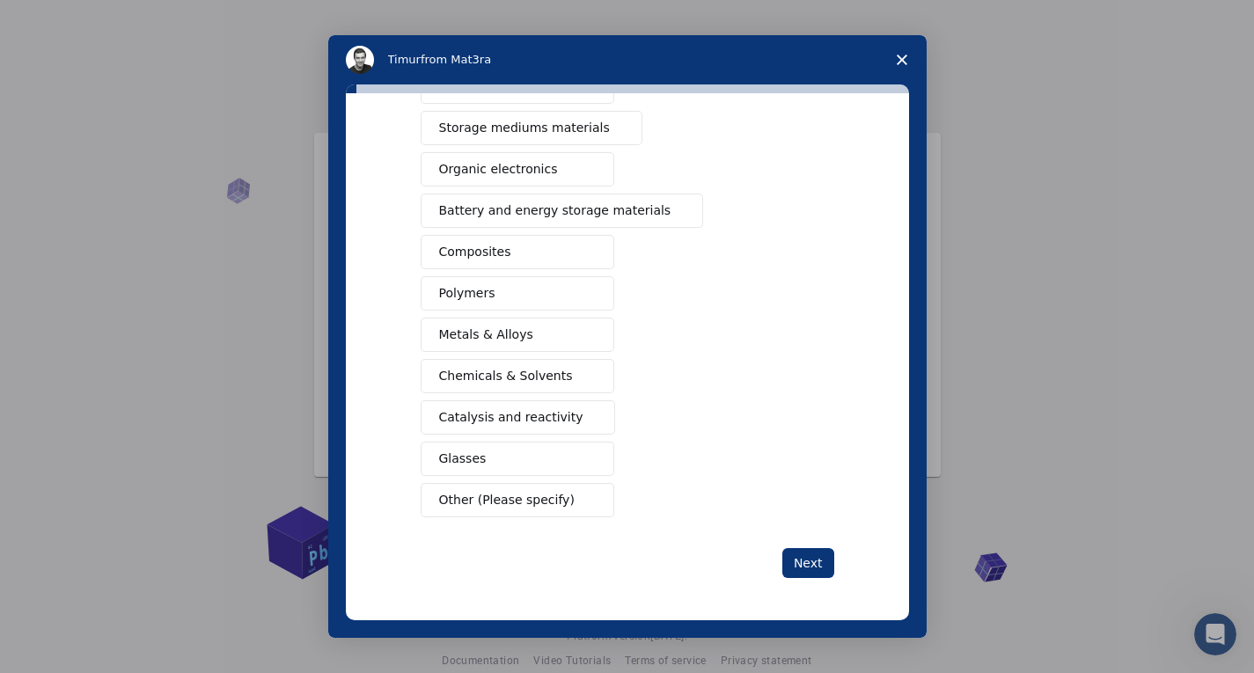
click at [582, 496] on span "Intercom messenger" at bounding box center [589, 501] width 14 height 14
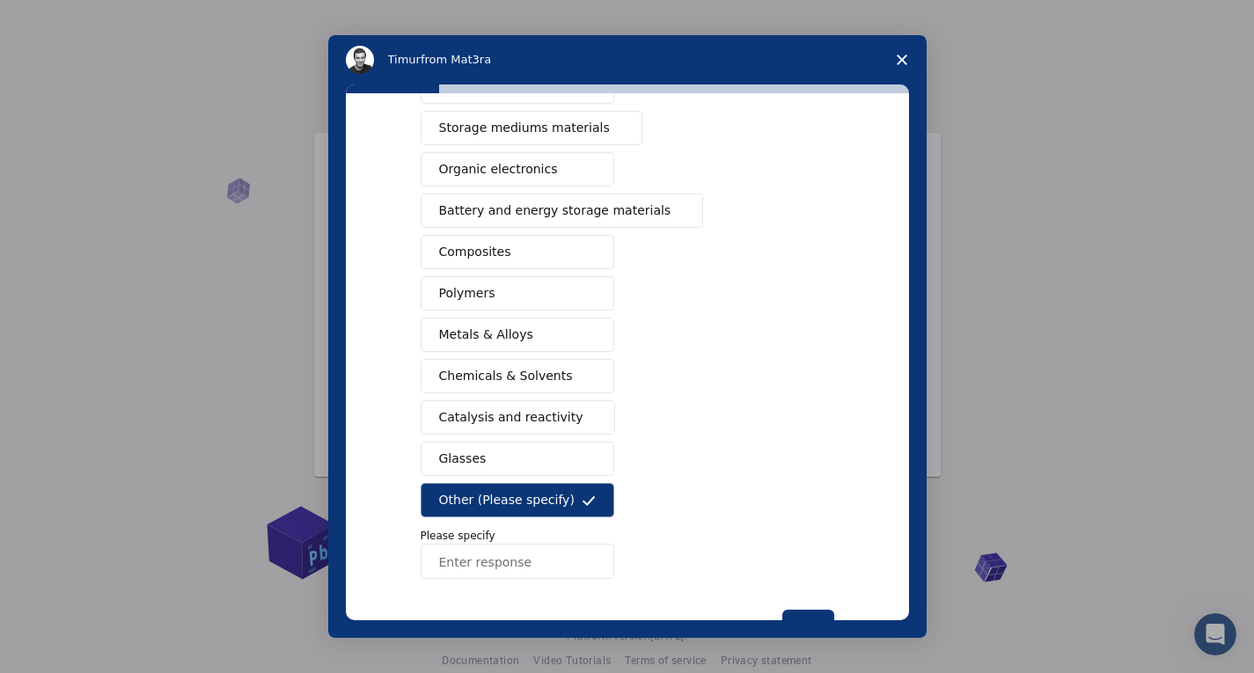
click at [547, 503] on span "Other (Please specify)" at bounding box center [507, 500] width 136 height 18
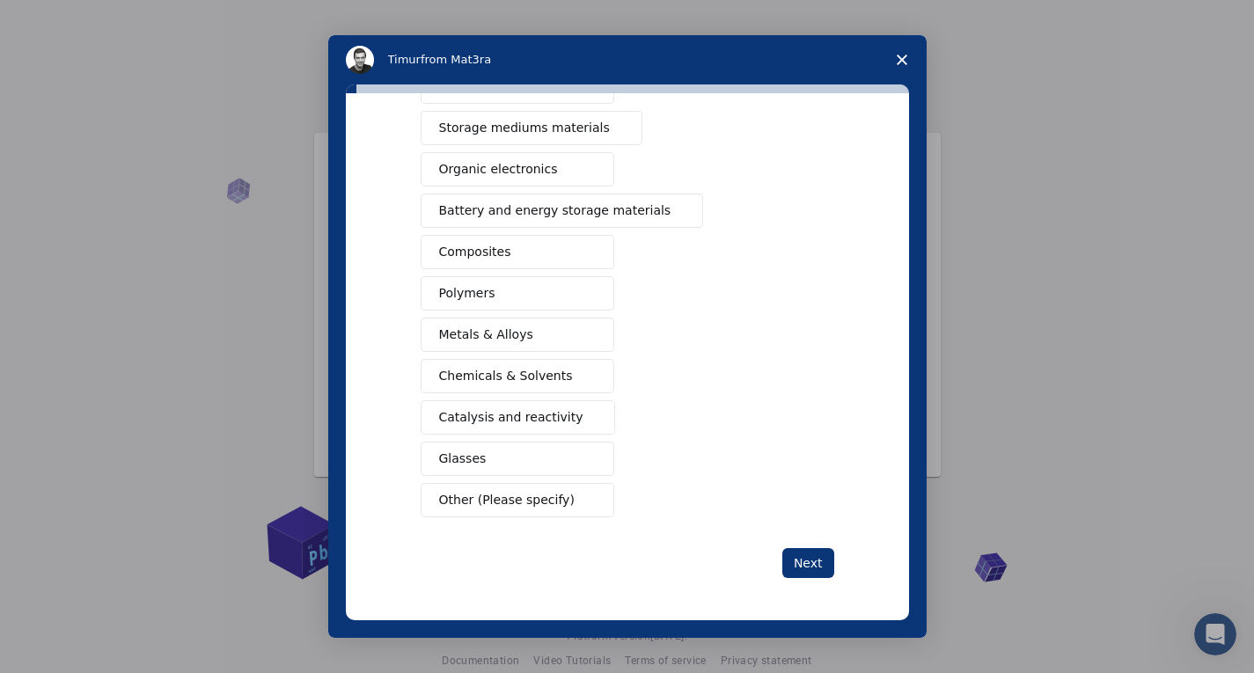
scroll to position [0, 0]
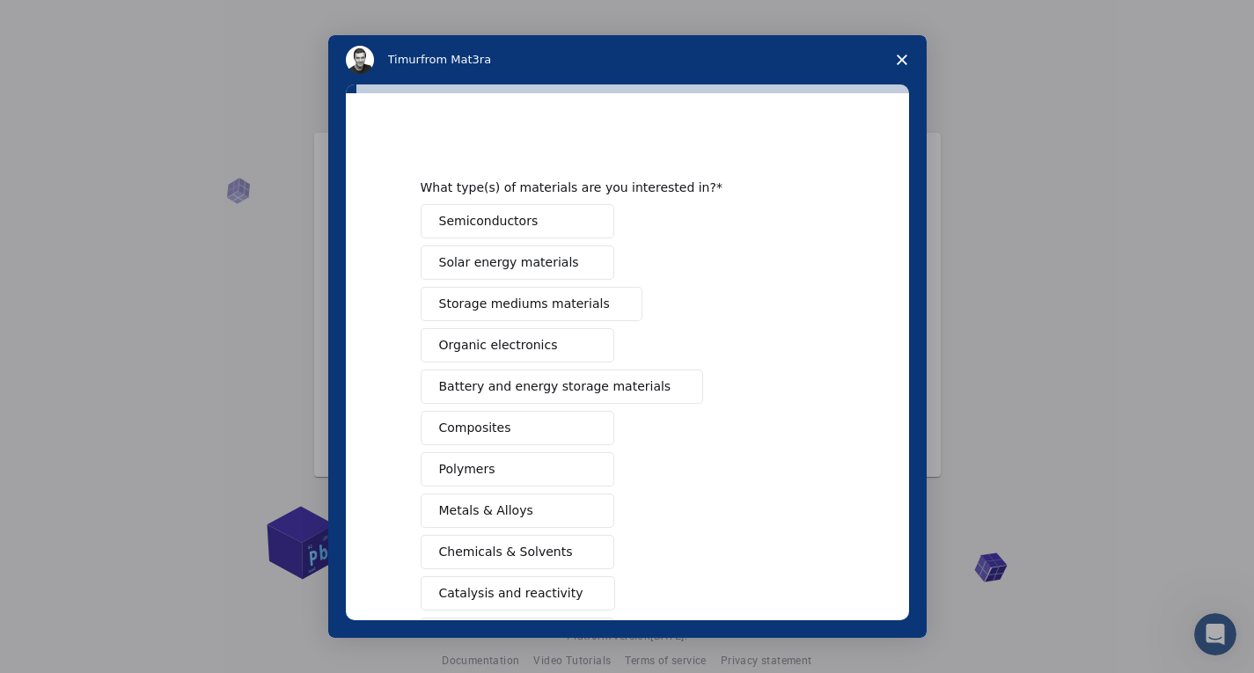
click at [495, 221] on span "Semiconductors" at bounding box center [488, 221] width 99 height 18
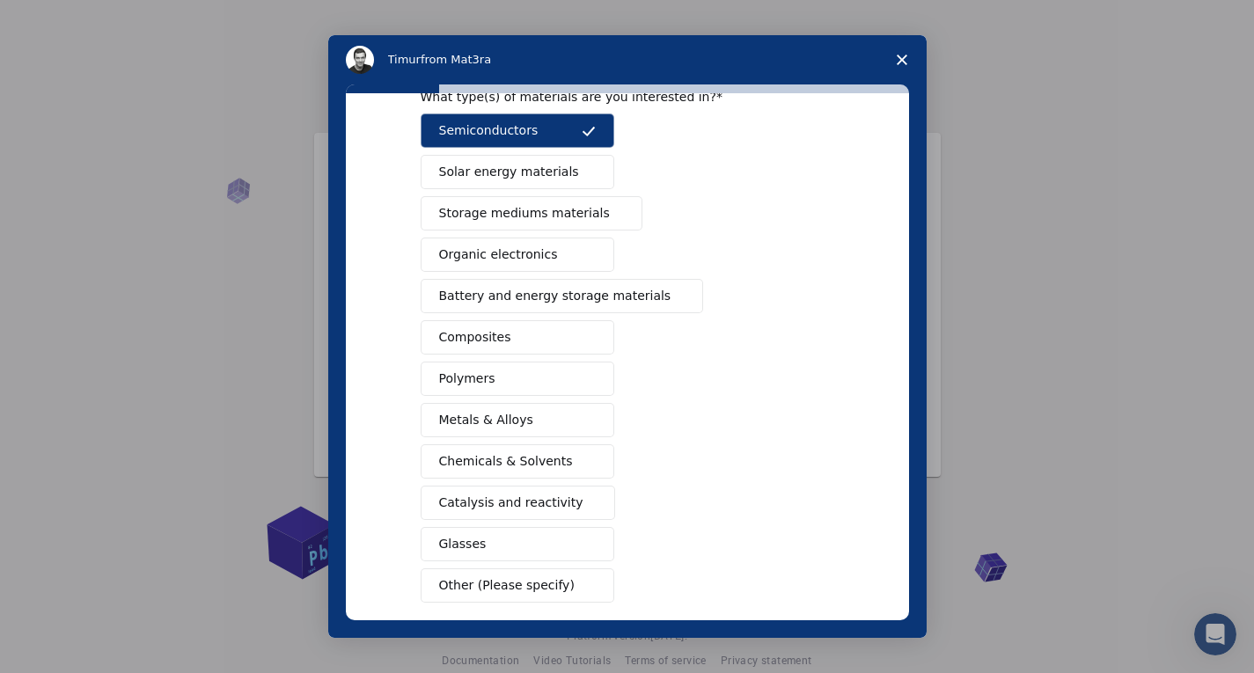
scroll to position [176, 0]
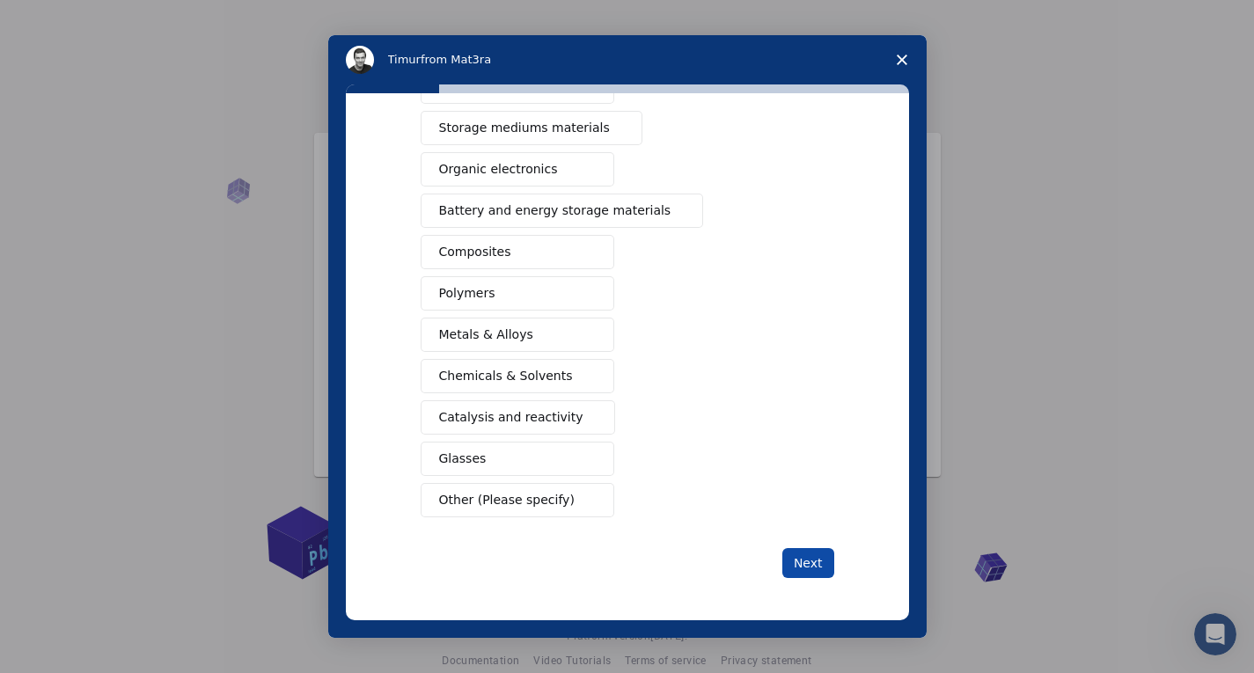
click at [815, 562] on button "Next" at bounding box center [809, 563] width 52 height 30
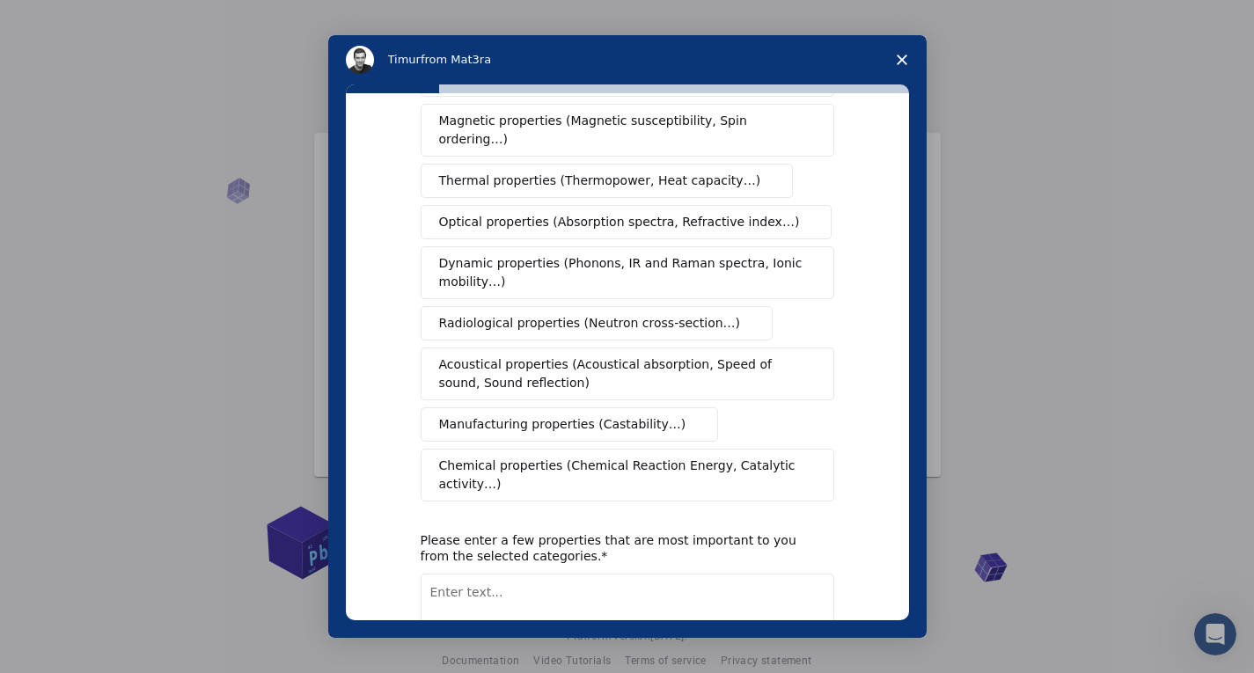
click at [496, 213] on span "Optical properties (Absorption spectra, Refractive index…)" at bounding box center [619, 222] width 361 height 18
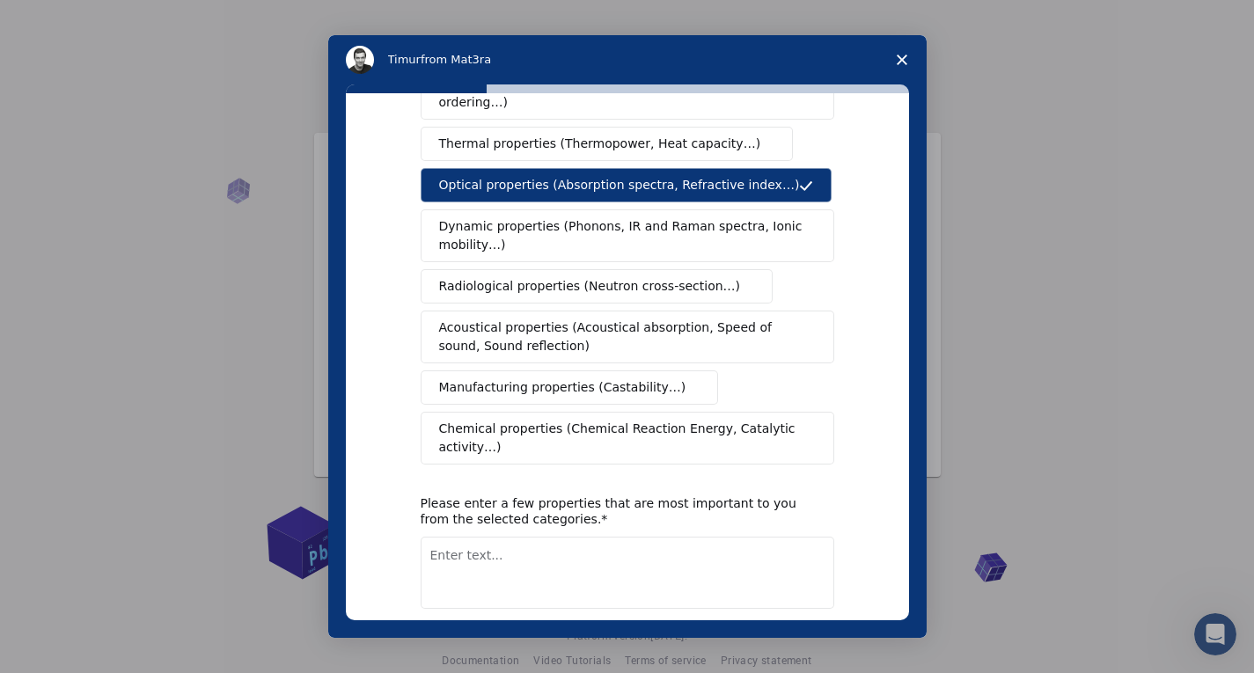
scroll to position [268, 0]
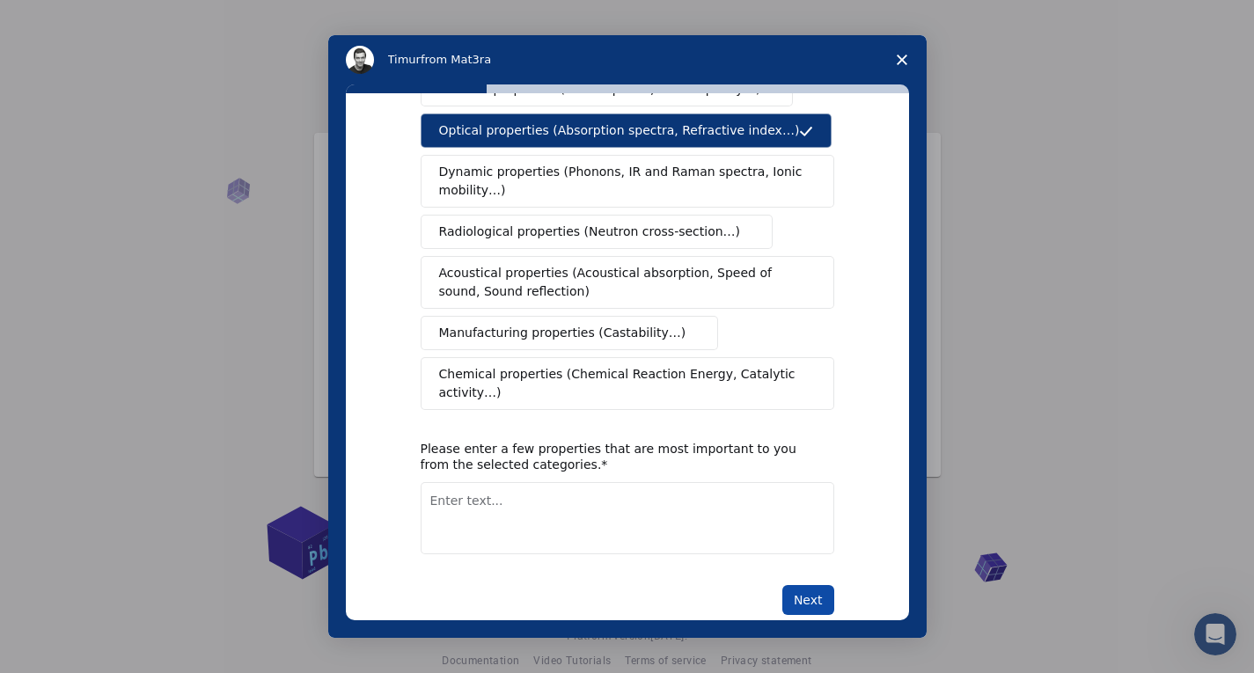
click at [818, 585] on button "Next" at bounding box center [809, 600] width 52 height 30
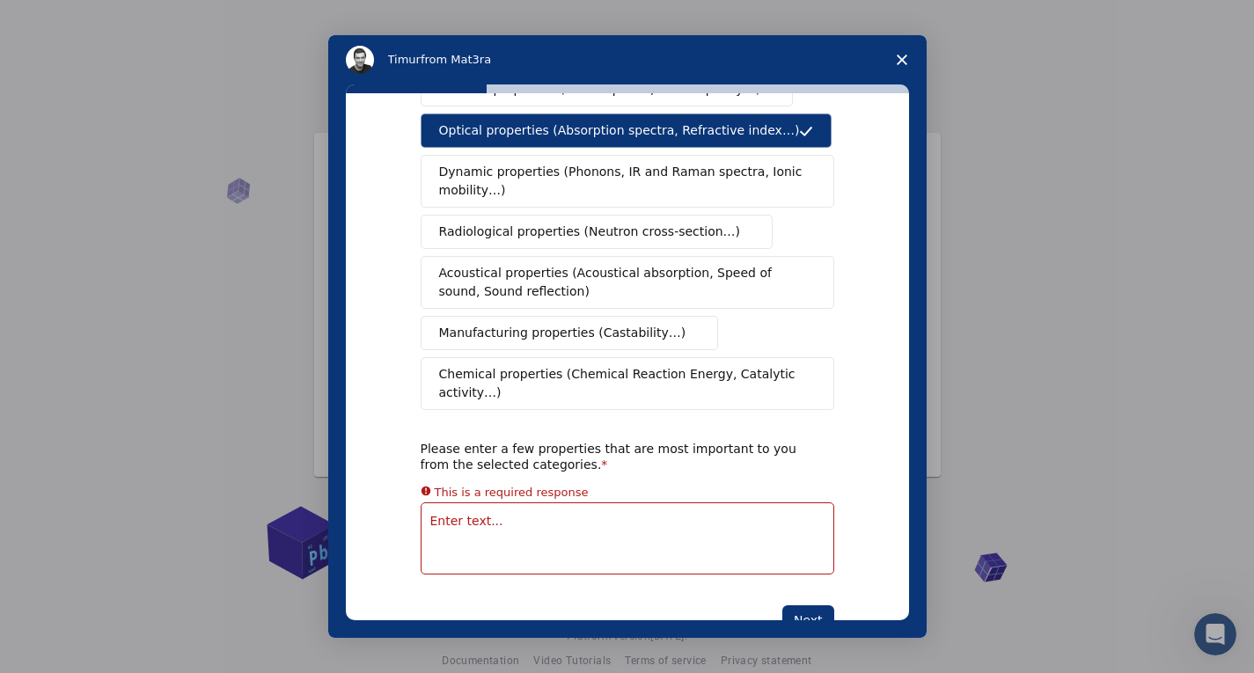
click at [507, 503] on textarea "Enter text..." at bounding box center [628, 539] width 414 height 72
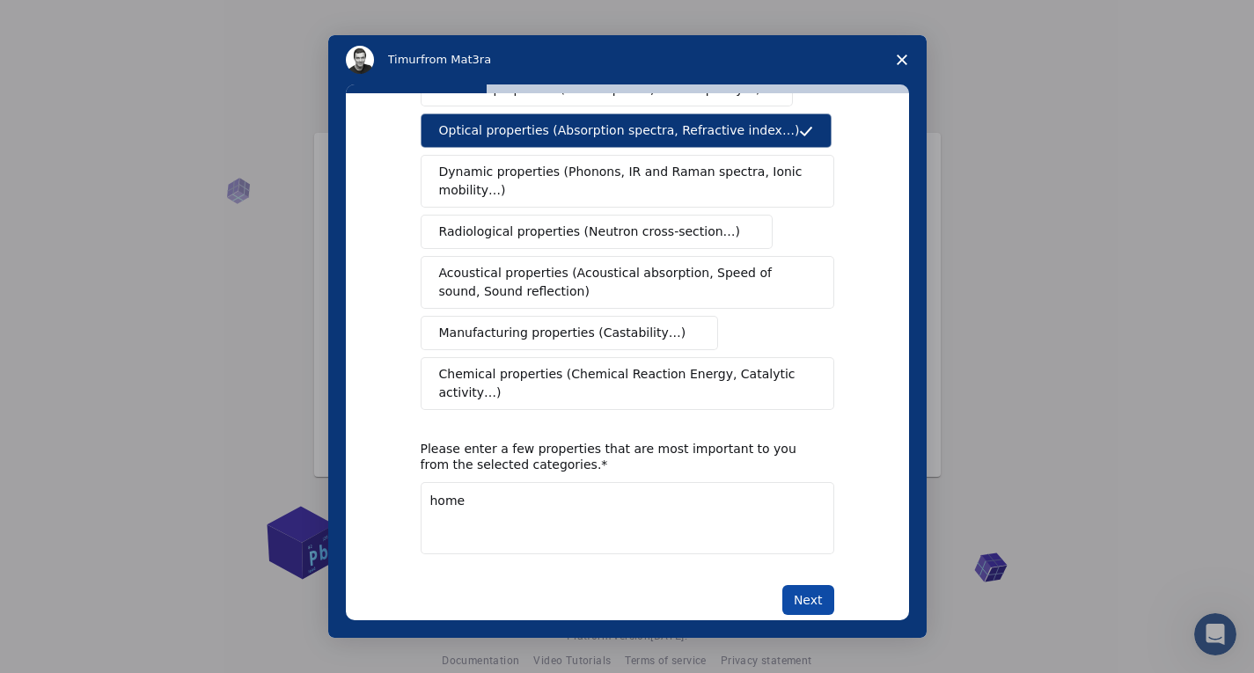
type textarea "home"
click at [819, 585] on button "Next" at bounding box center [809, 600] width 52 height 30
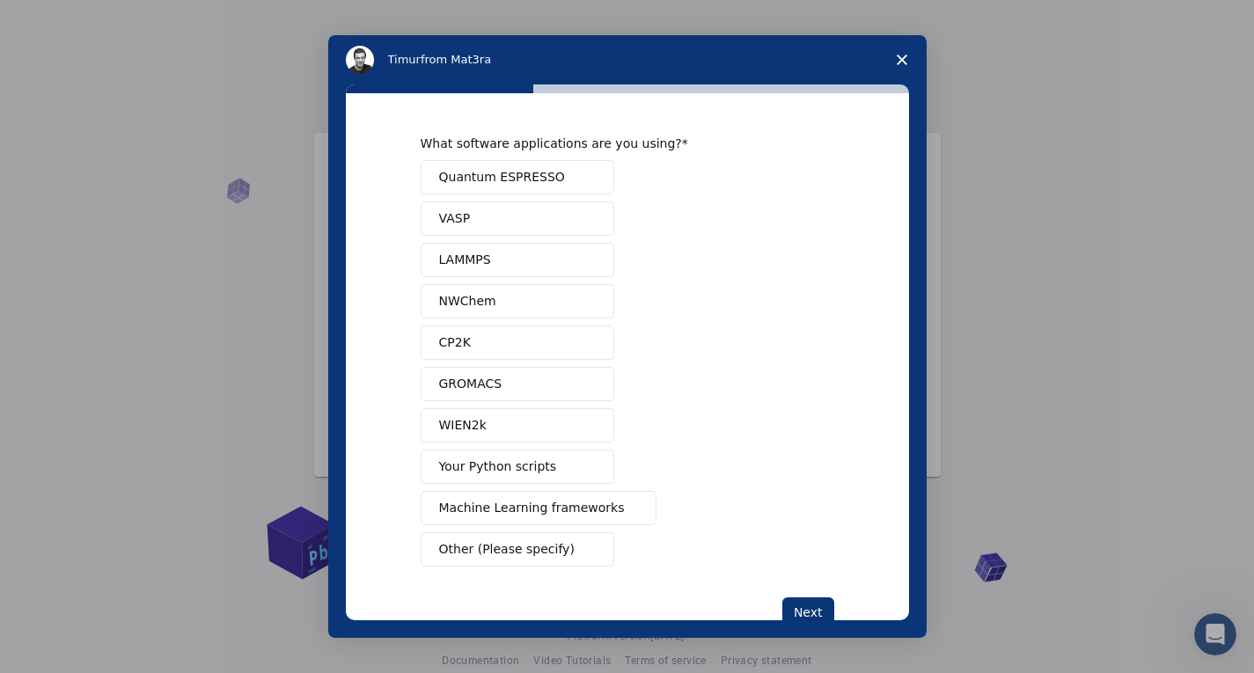
click at [541, 469] on button "Your Python scripts" at bounding box center [518, 467] width 194 height 34
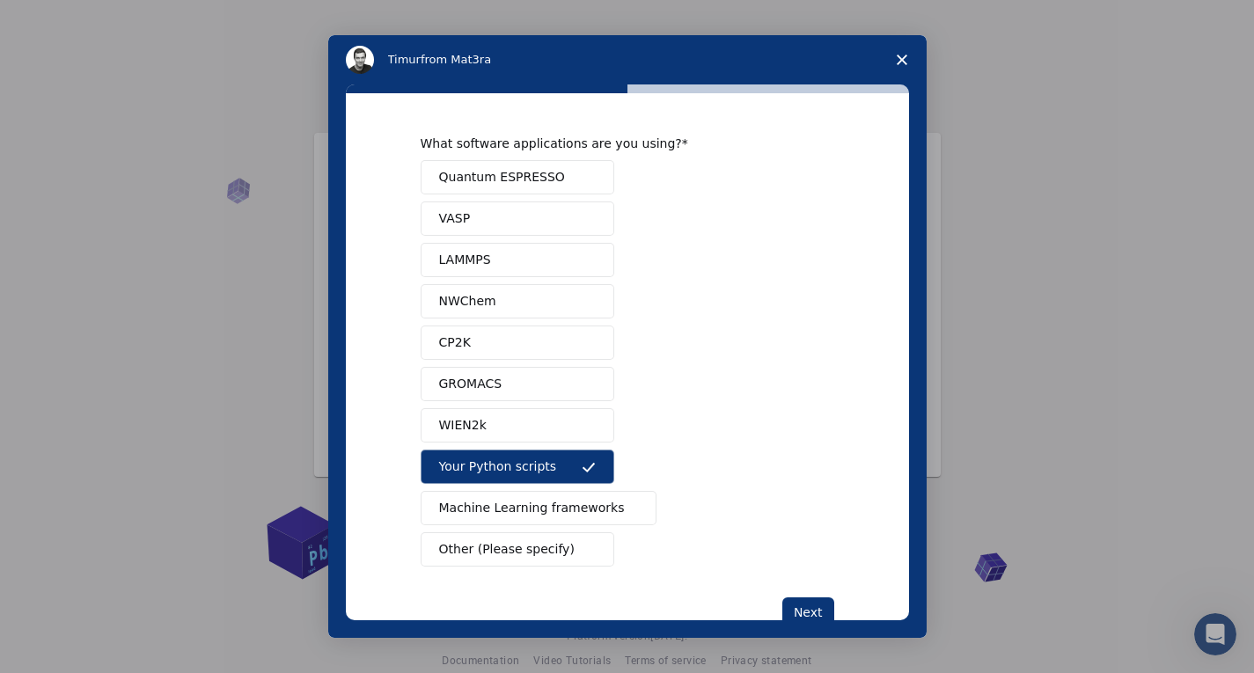
click at [541, 180] on span "Quantum ESPRESSO" at bounding box center [502, 177] width 126 height 18
click at [797, 602] on button "Next" at bounding box center [809, 613] width 52 height 30
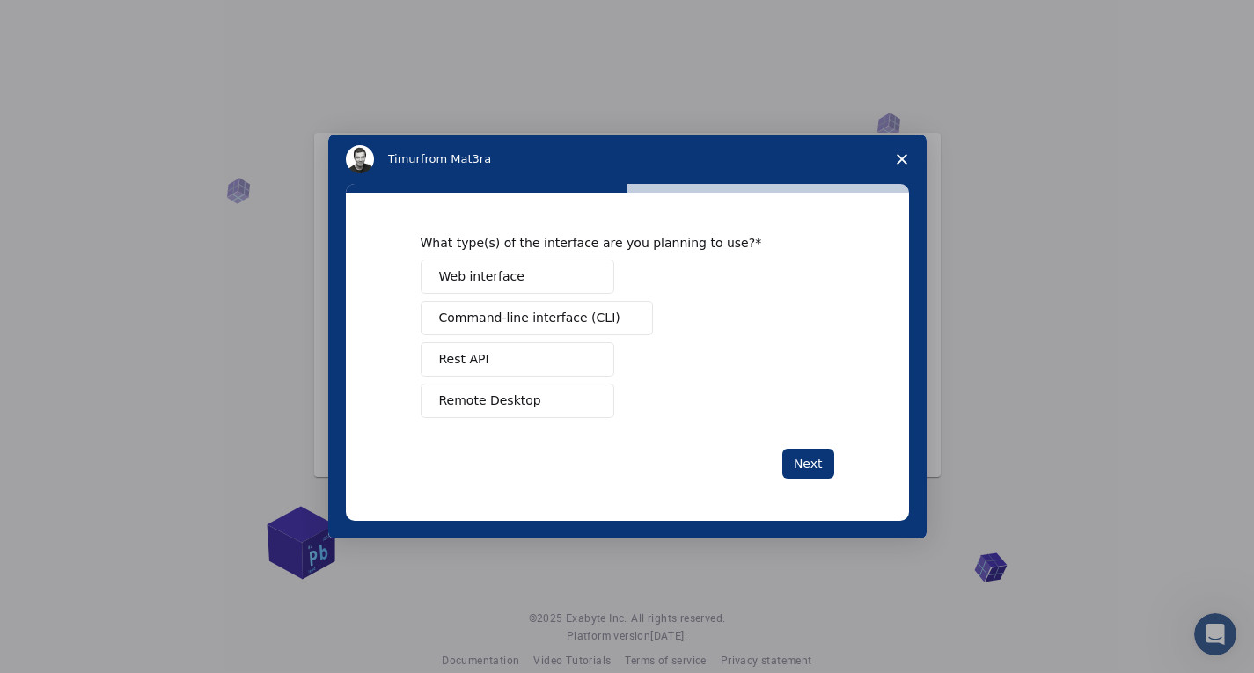
click at [519, 262] on button "Web interface" at bounding box center [518, 277] width 194 height 34
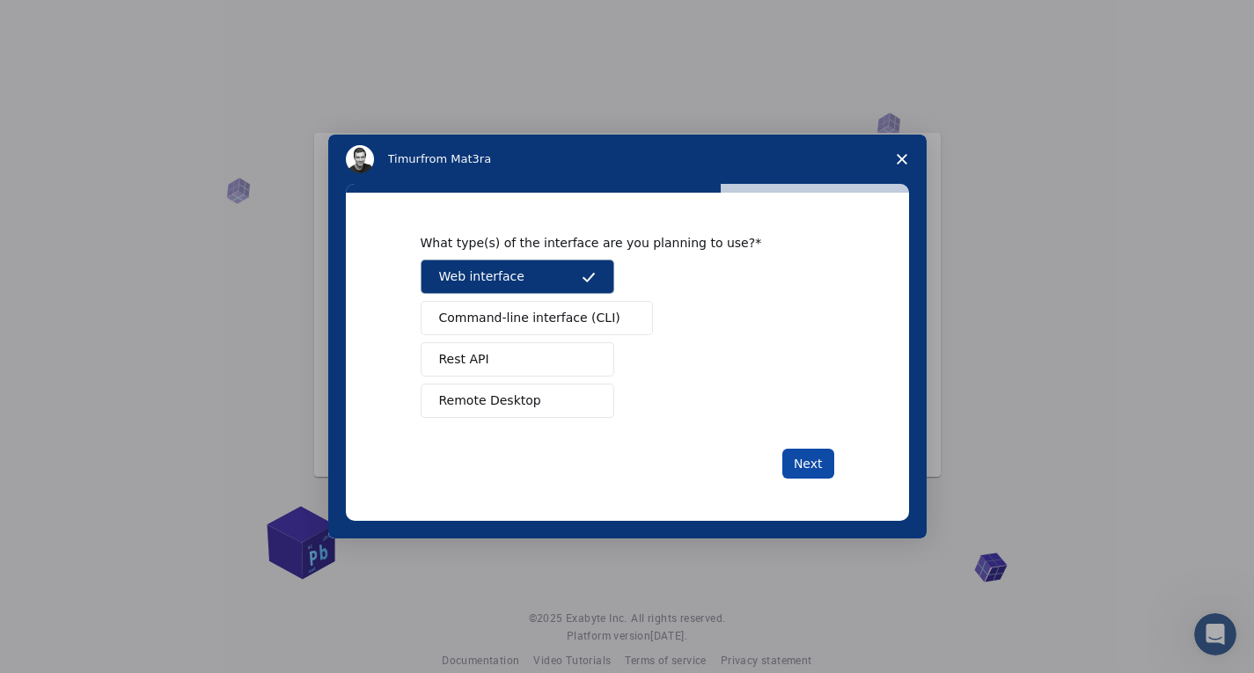
click at [807, 466] on button "Next" at bounding box center [809, 464] width 52 height 30
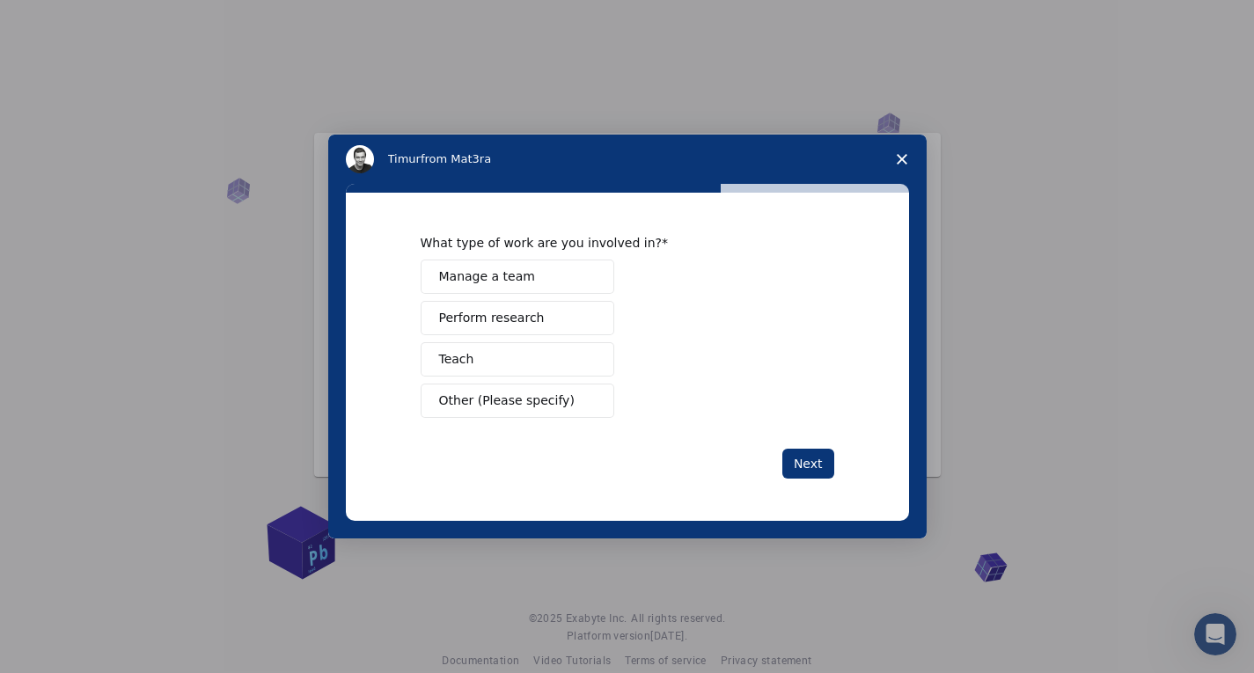
click at [565, 279] on button "Manage a team" at bounding box center [518, 277] width 194 height 34
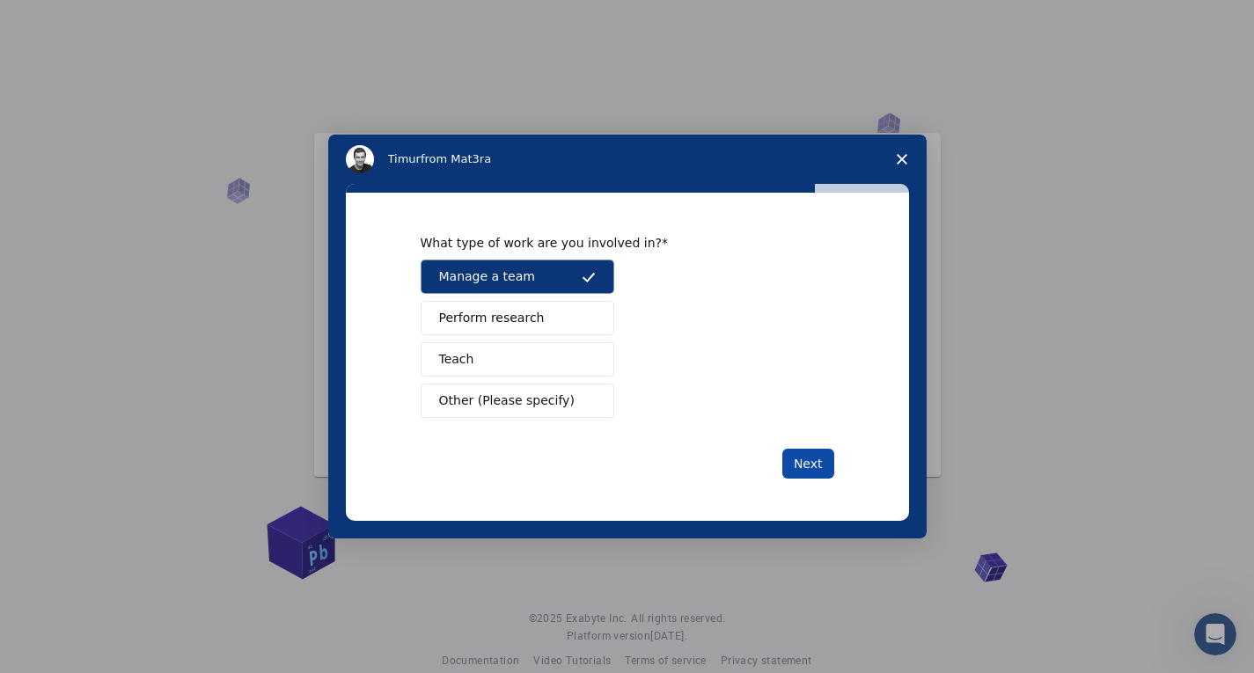
click at [822, 473] on button "Next" at bounding box center [809, 464] width 52 height 30
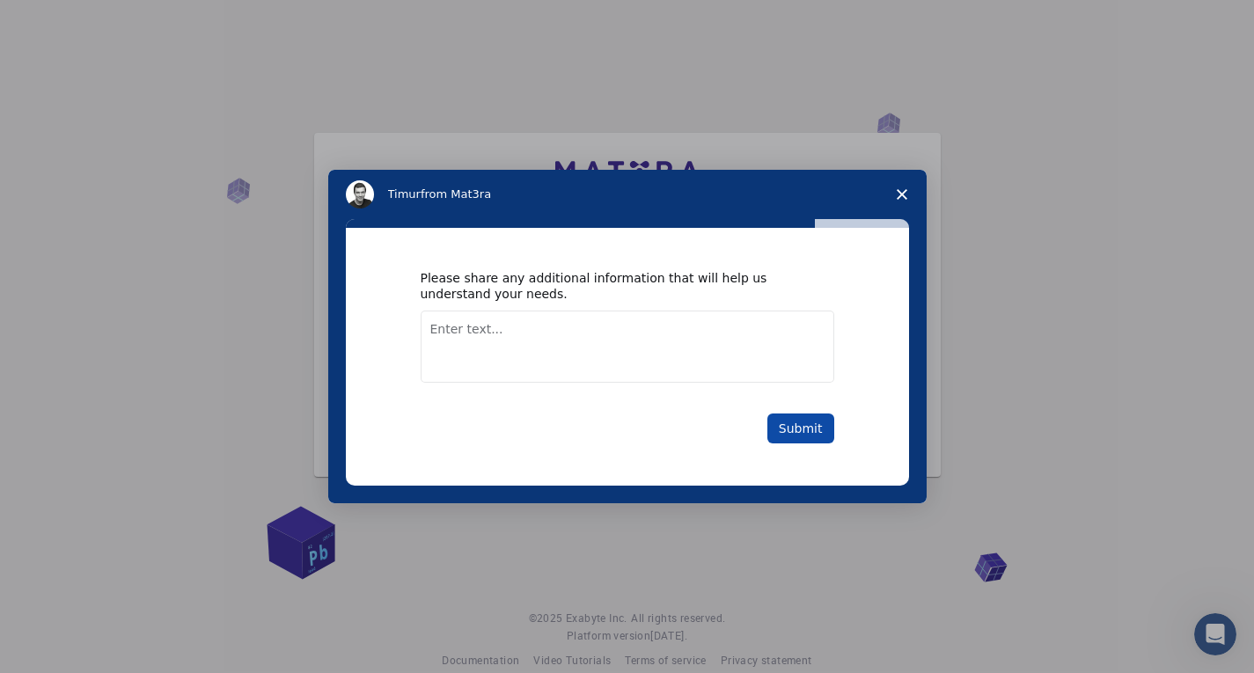
click at [820, 424] on button "Submit" at bounding box center [801, 429] width 67 height 30
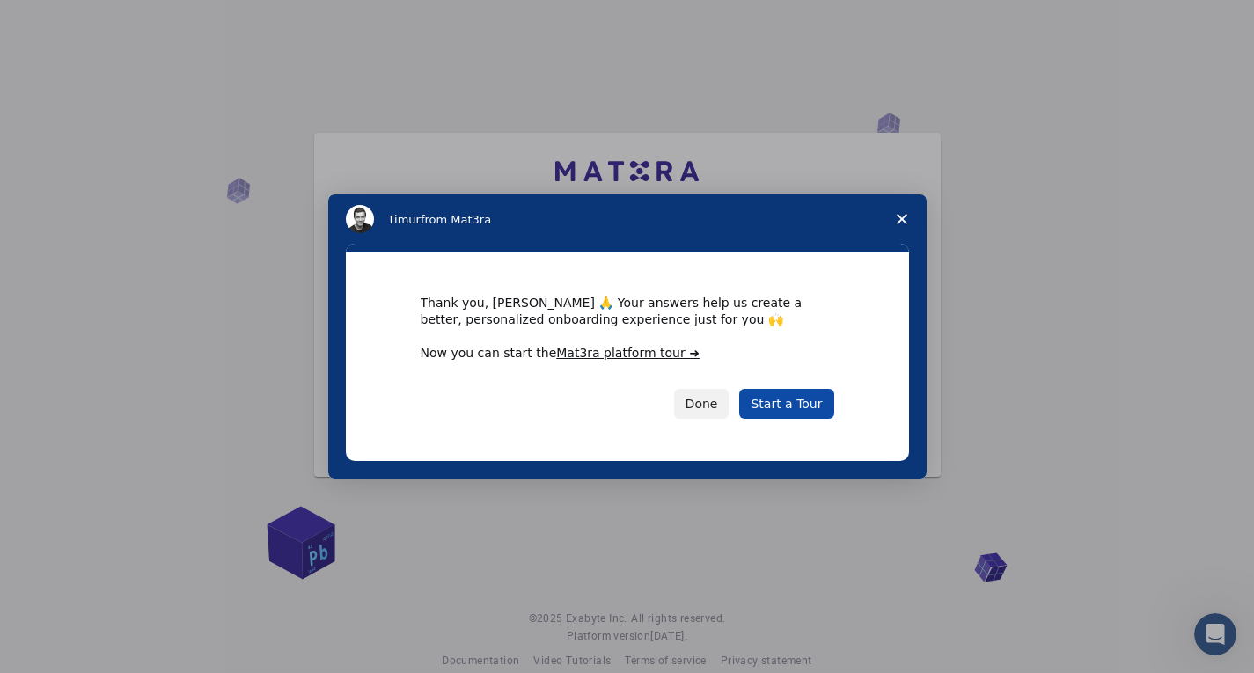
click at [799, 402] on link "Start a Tour" at bounding box center [786, 404] width 94 height 30
